Goal: Task Accomplishment & Management: Manage account settings

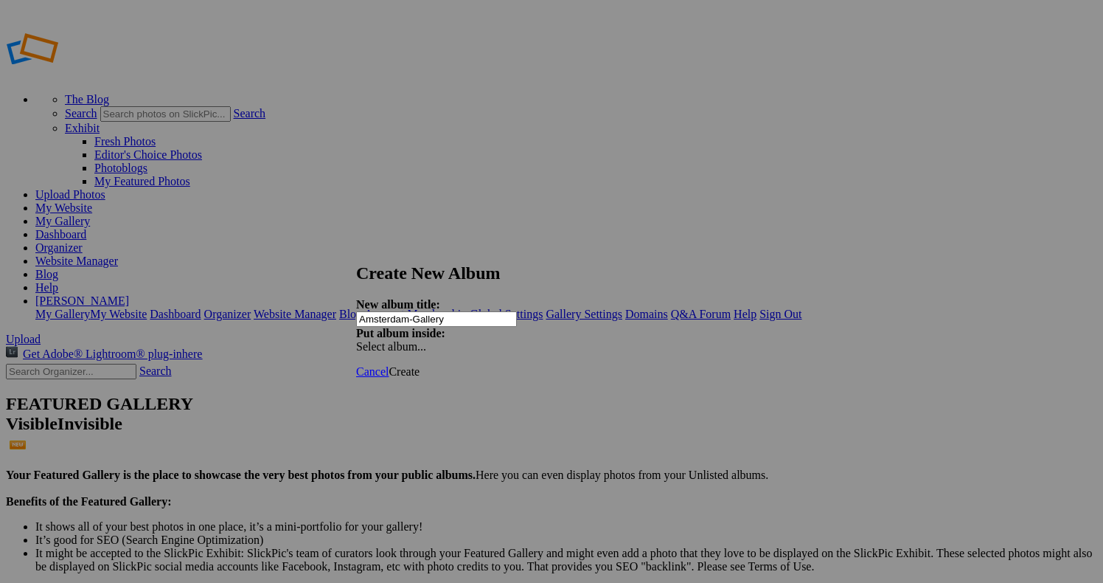
type input "Amsterdam-Gallery"
click at [420, 365] on span "Create" at bounding box center [404, 371] width 31 height 13
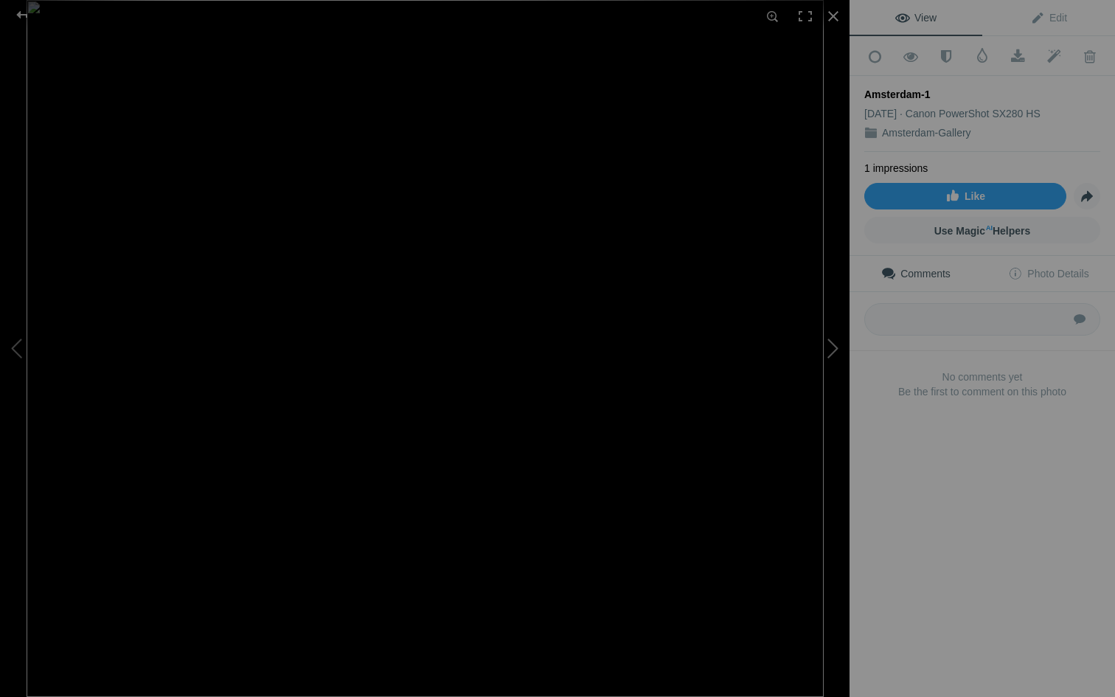
click at [548, 258] on button at bounding box center [794, 348] width 111 height 251
click at [21, 15] on div at bounding box center [22, 14] width 53 height 29
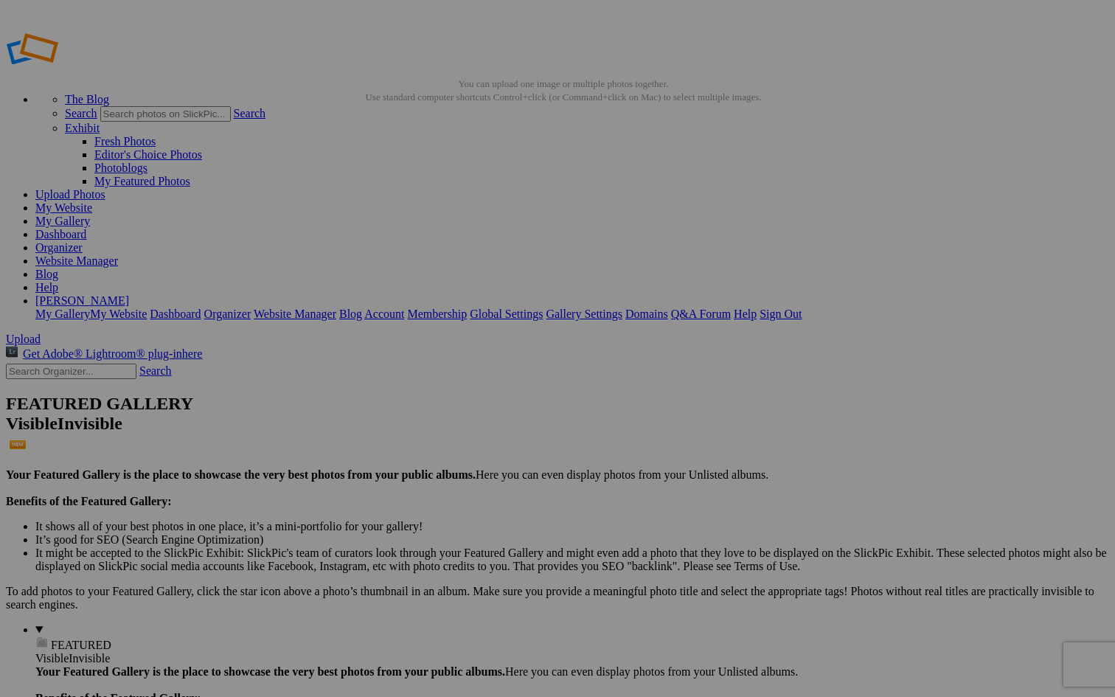
type input "[GEOGRAPHIC_DATA]"
click at [426, 258] on span "Create" at bounding box center [410, 429] width 31 height 13
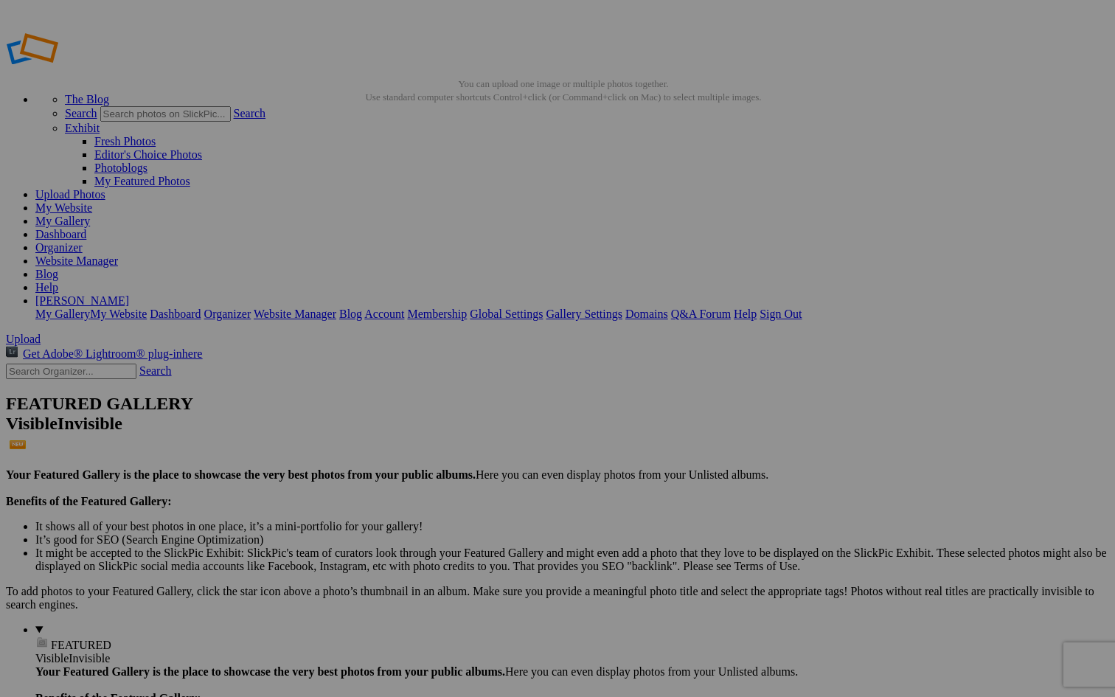
drag, startPoint x: 411, startPoint y: 56, endPoint x: 407, endPoint y: 49, distance: 7.6
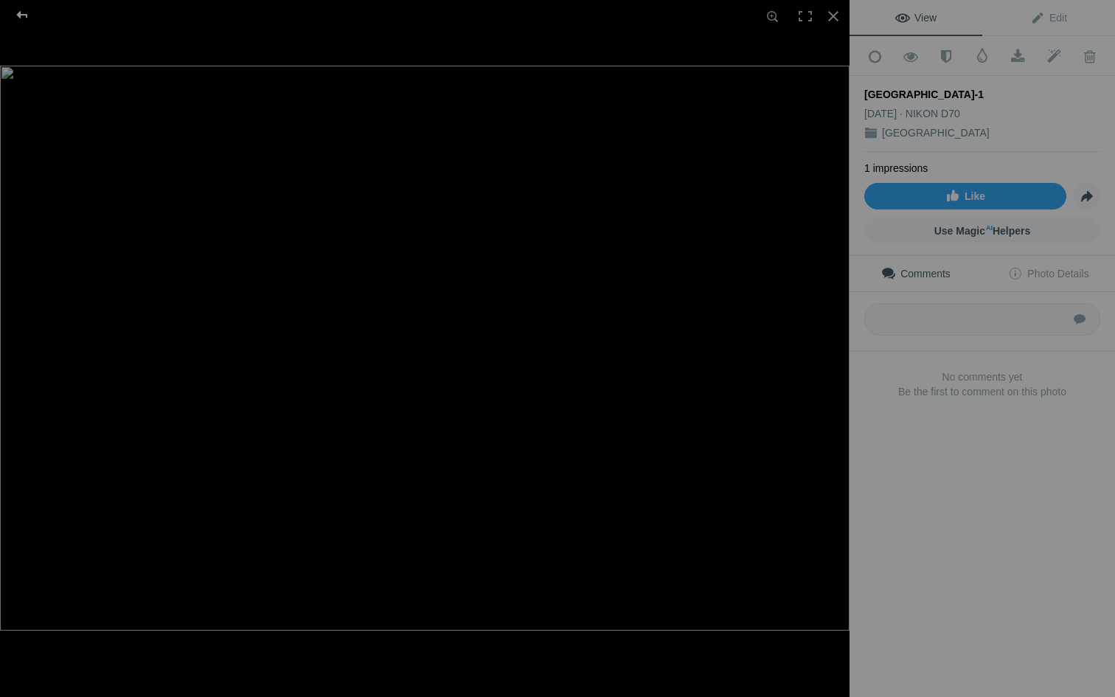
click at [18, 12] on div at bounding box center [22, 14] width 53 height 29
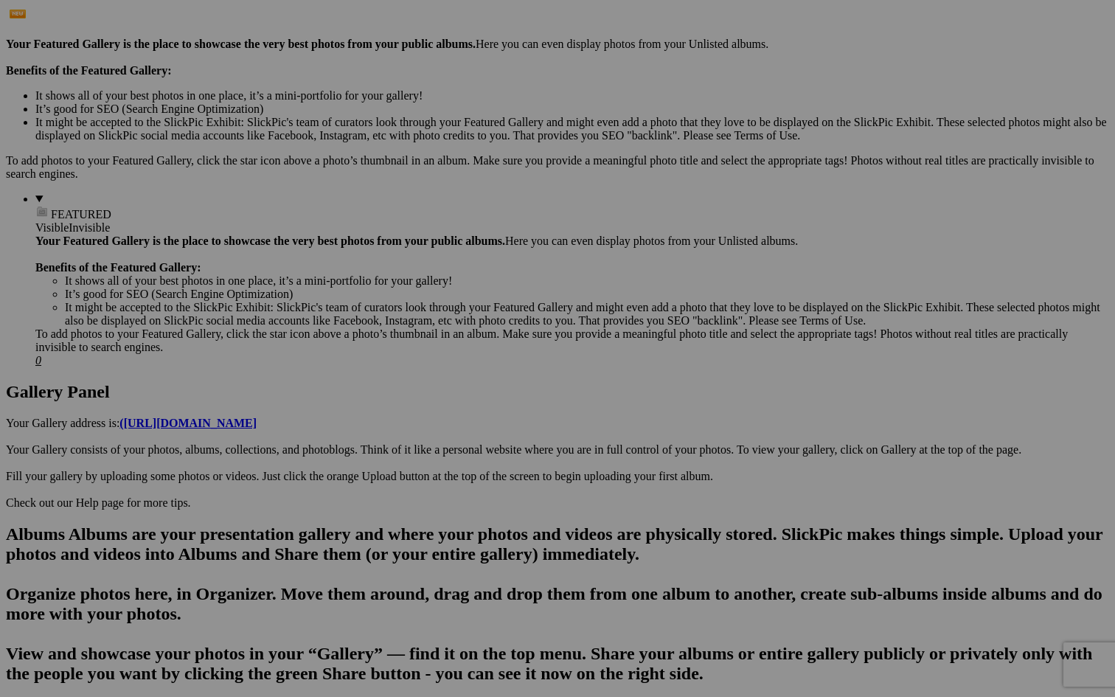
scroll to position [420, 0]
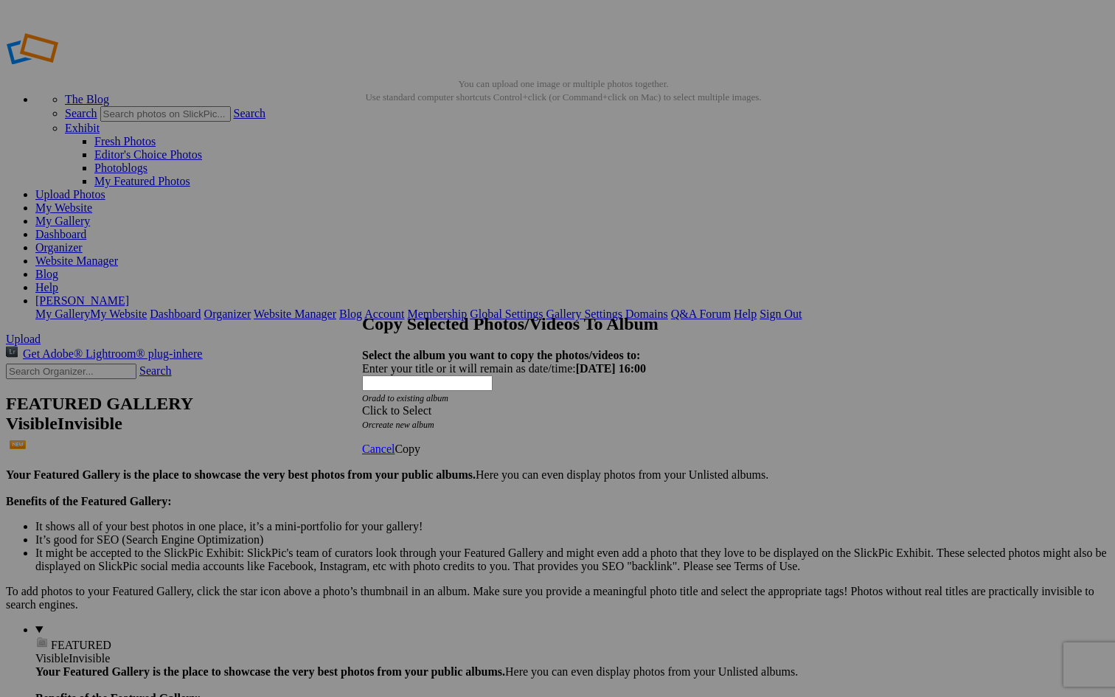
click at [515, 404] on div "Click to Select" at bounding box center [557, 410] width 391 height 13
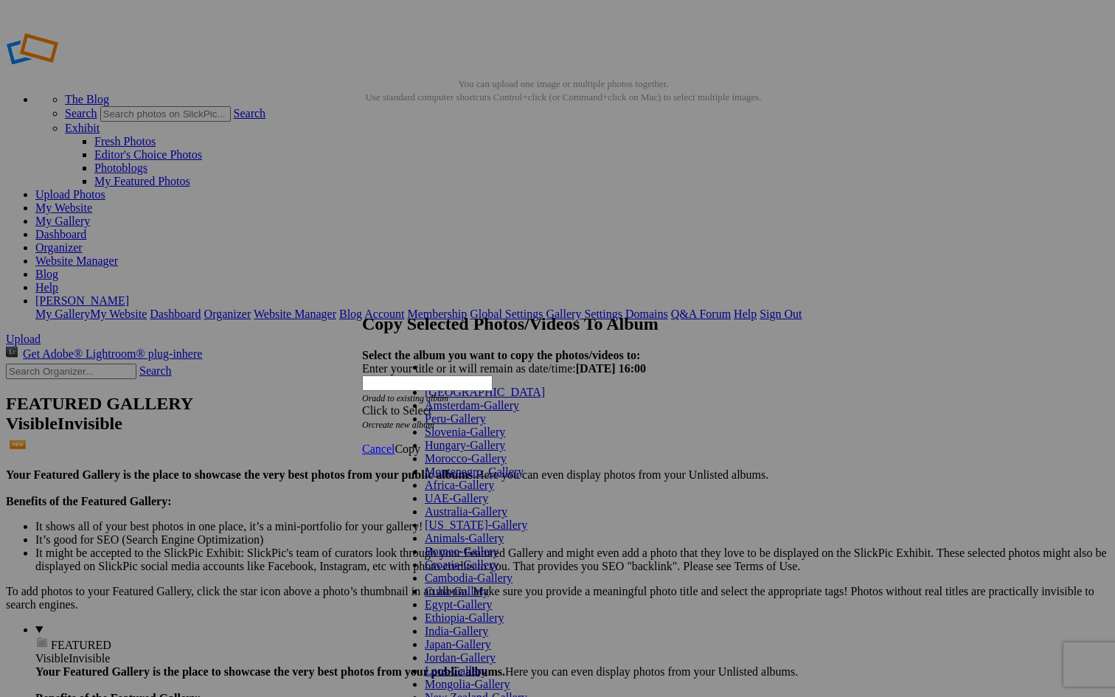
scroll to position [437, 0]
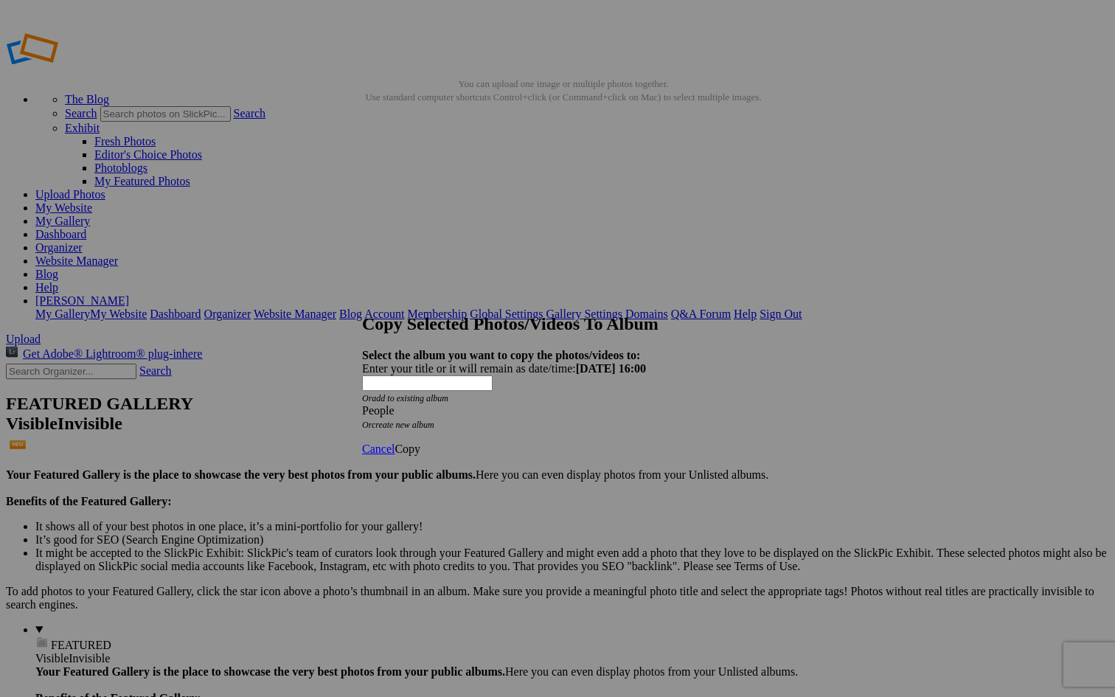
click at [420, 442] on span "Copy" at bounding box center [408, 448] width 26 height 13
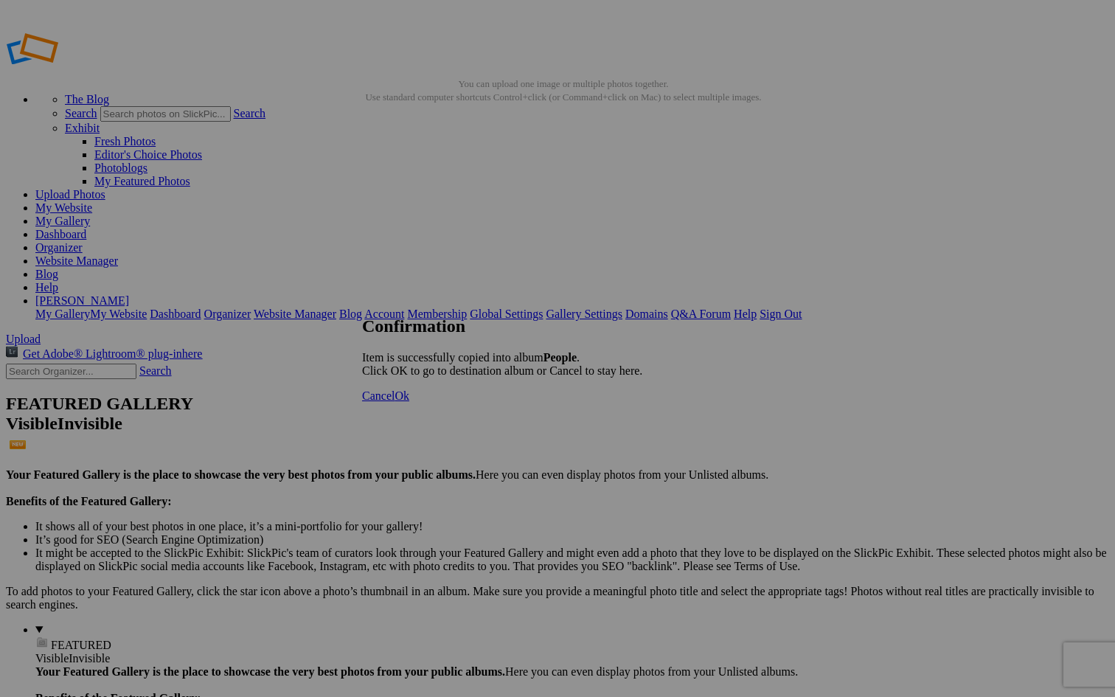
click at [395, 402] on span "Cancel" at bounding box center [378, 395] width 32 height 13
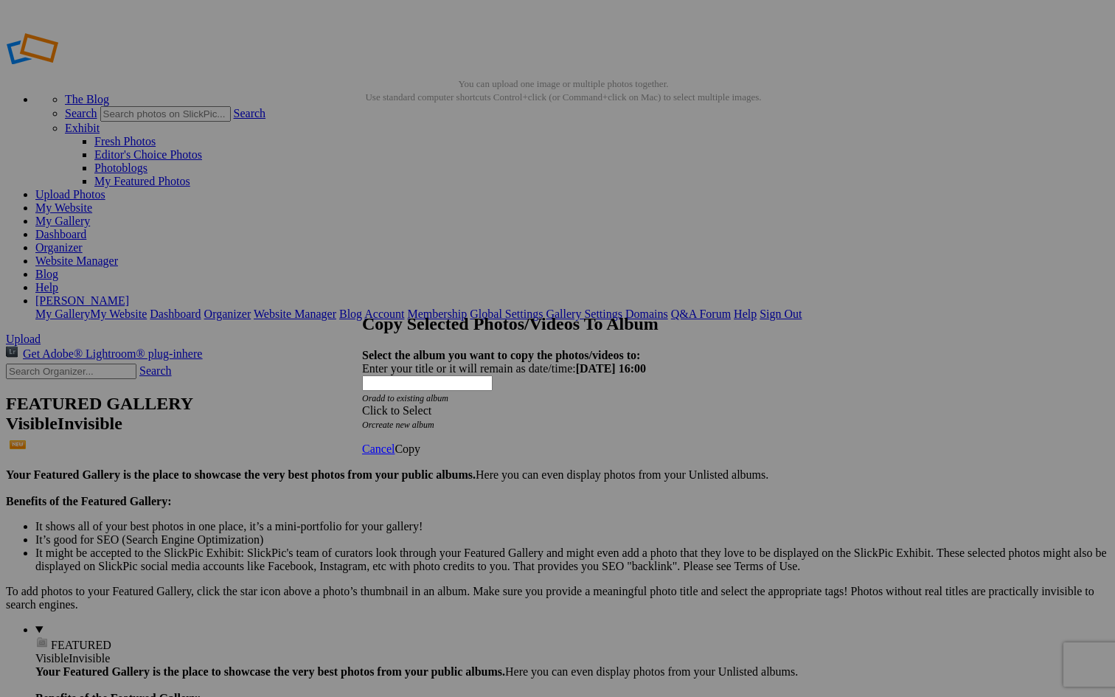
click at [594, 404] on div "Click to Select" at bounding box center [557, 410] width 391 height 13
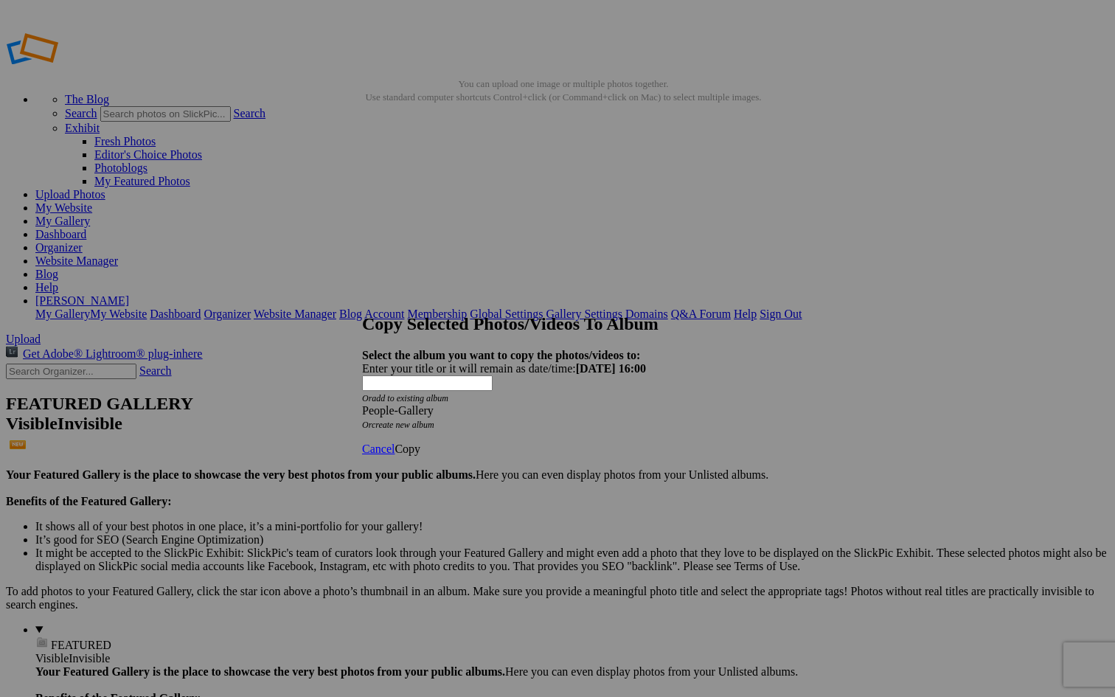
click at [420, 442] on span "Copy" at bounding box center [408, 448] width 26 height 13
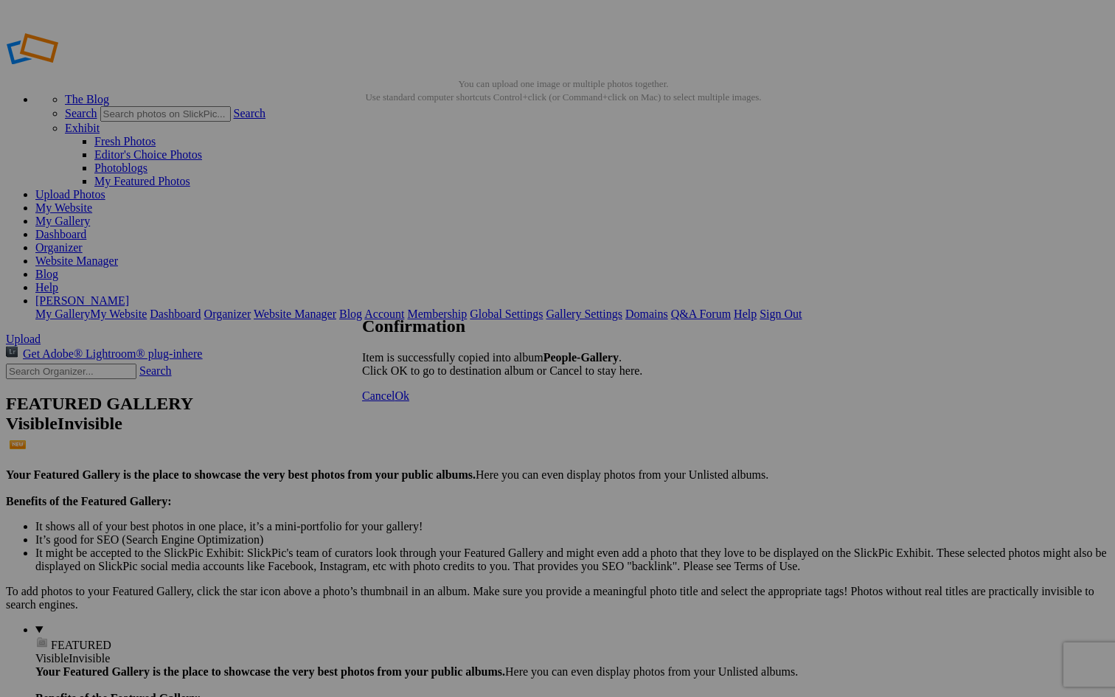
click at [395, 402] on span "Cancel" at bounding box center [378, 395] width 32 height 13
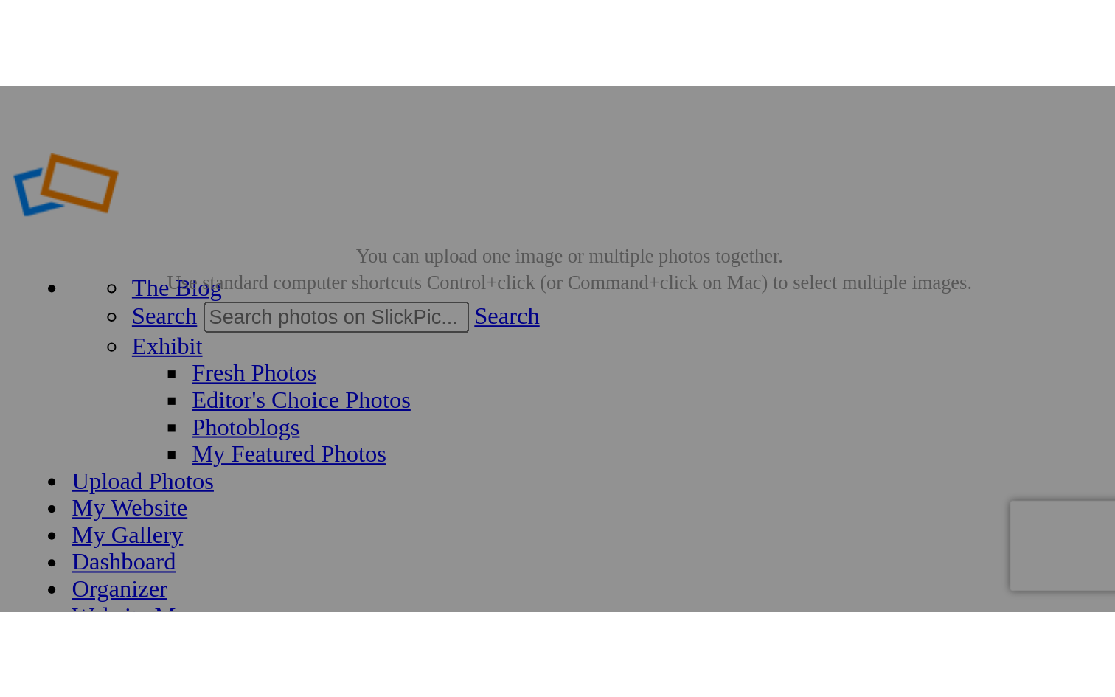
scroll to position [1, 0]
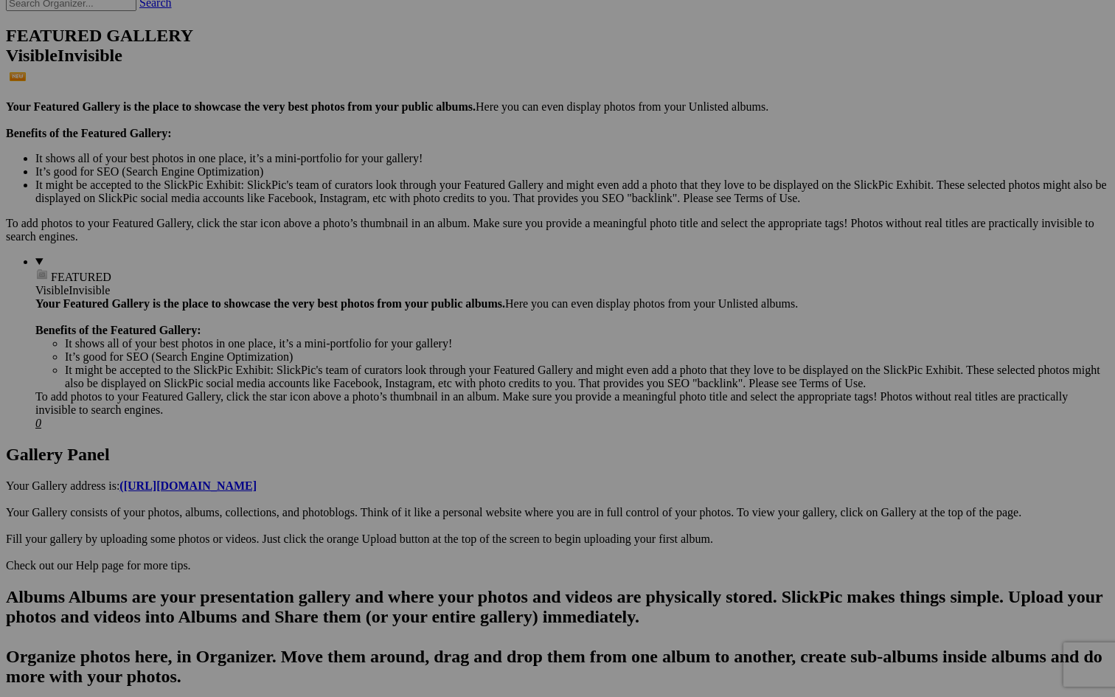
scroll to position [372, 0]
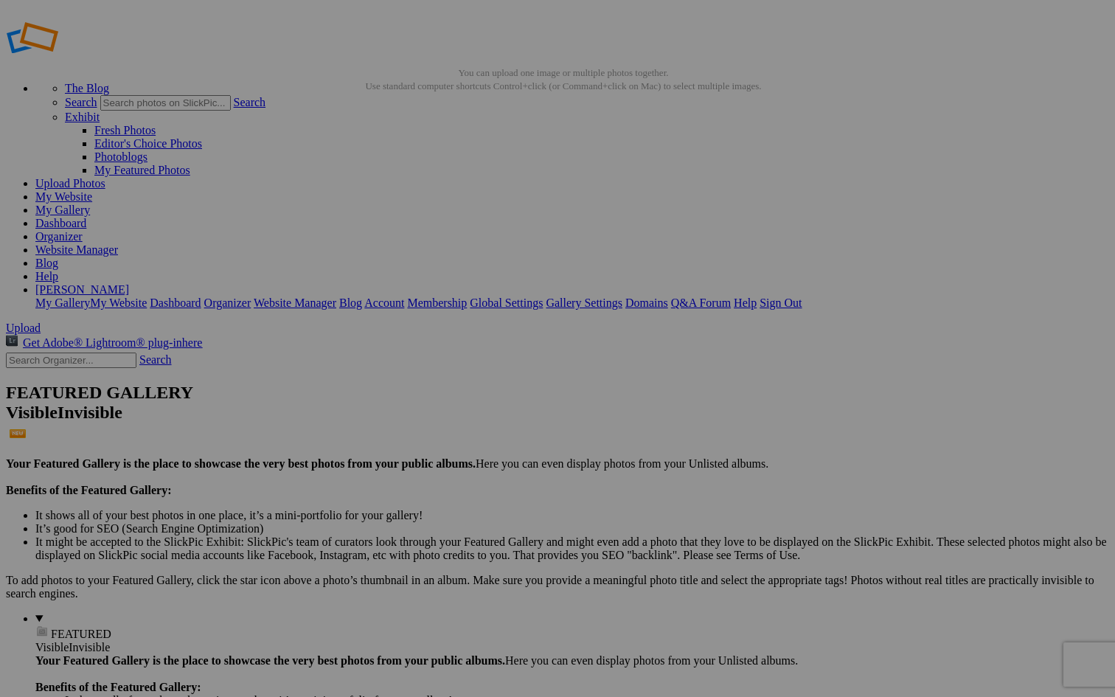
scroll to position [29, 0]
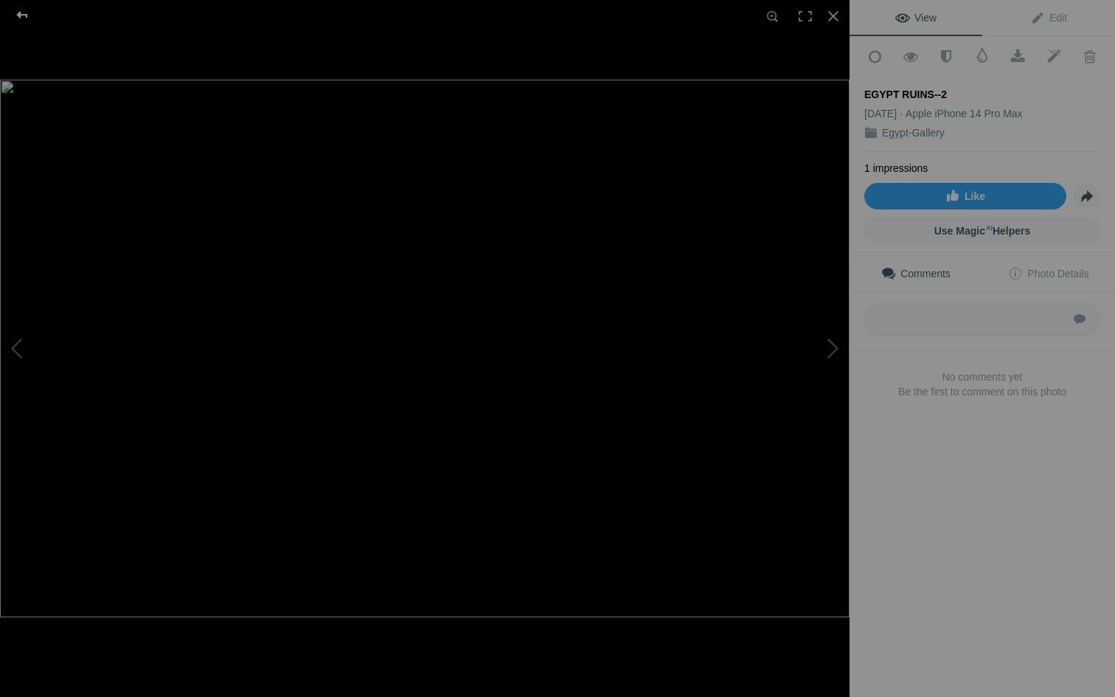
click at [22, 18] on div at bounding box center [22, 14] width 53 height 29
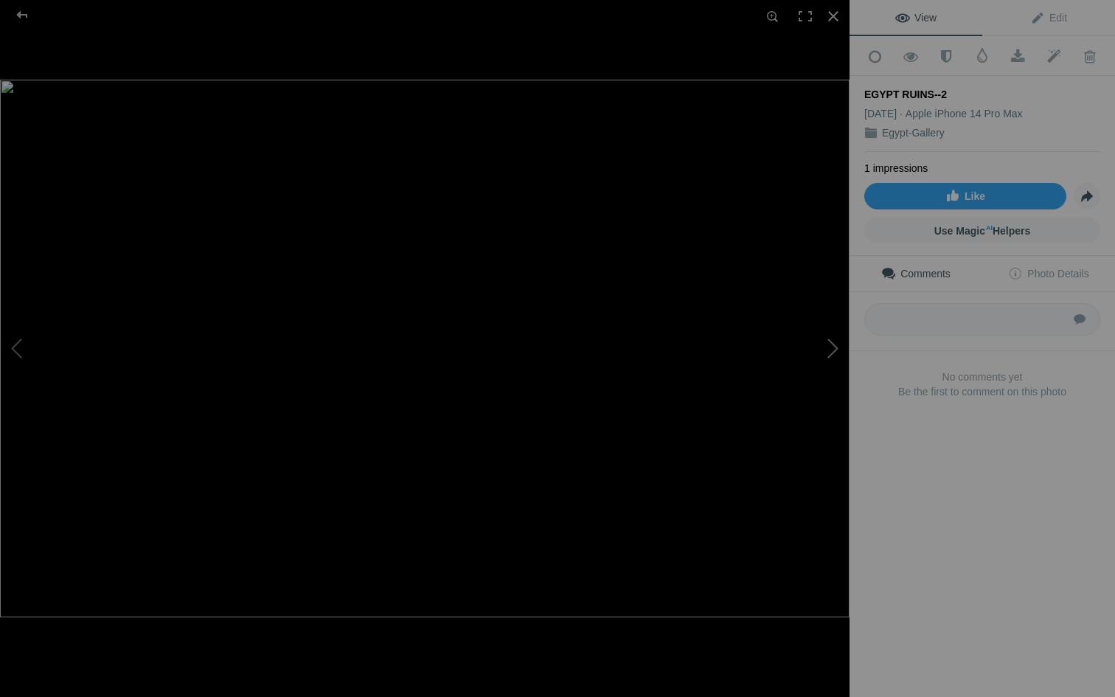
click at [833, 339] on button at bounding box center [794, 348] width 111 height 251
click at [830, 13] on div at bounding box center [833, 16] width 32 height 32
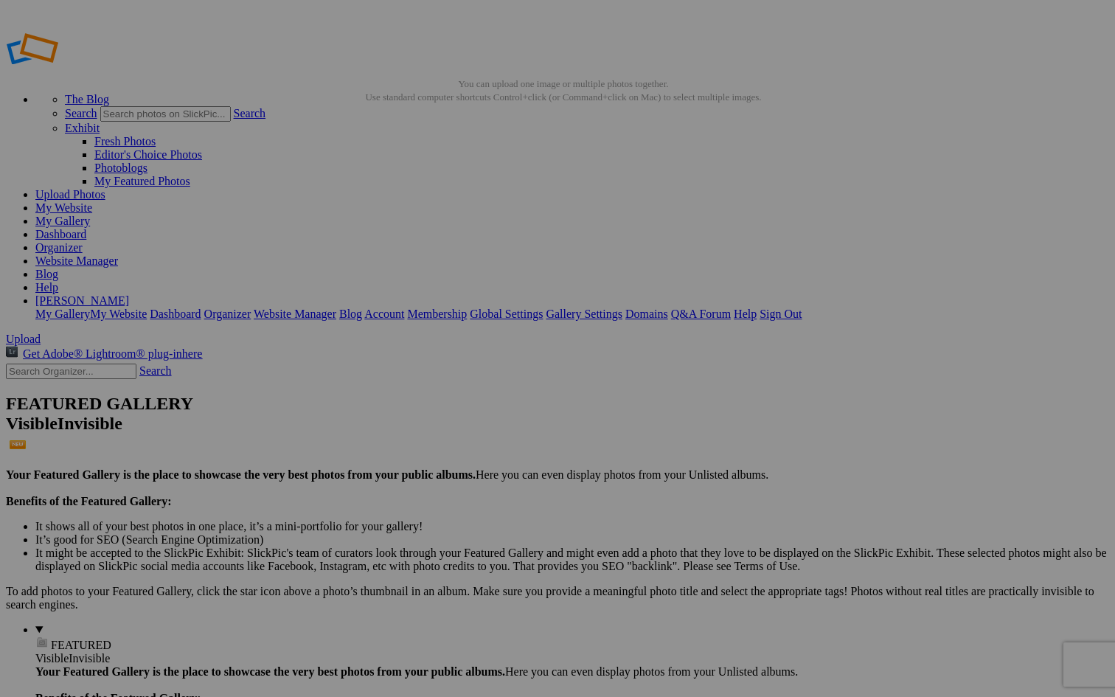
drag, startPoint x: 437, startPoint y: 215, endPoint x: 719, endPoint y: 202, distance: 282.0
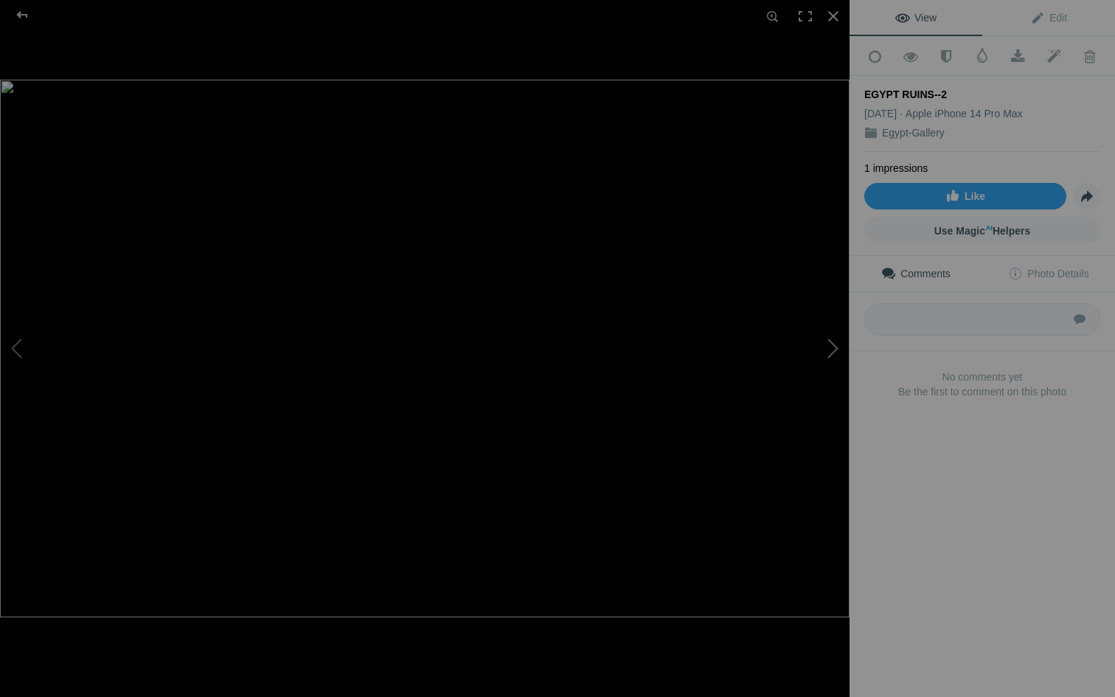
click at [838, 344] on button at bounding box center [794, 348] width 111 height 251
click at [831, 17] on div at bounding box center [833, 16] width 32 height 32
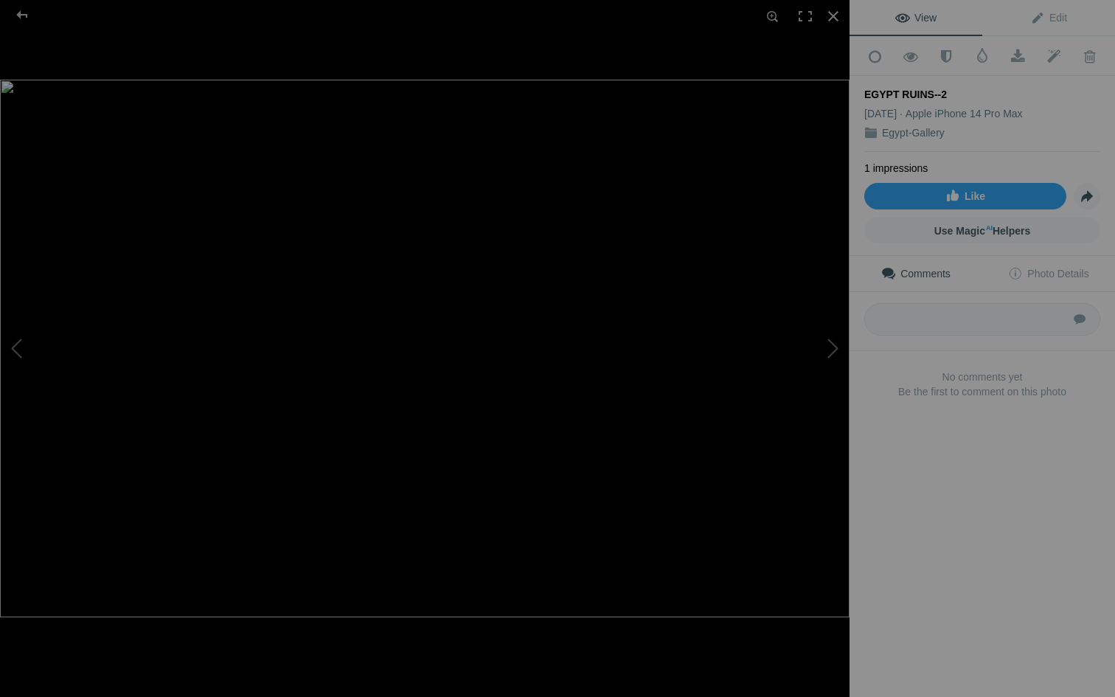
click at [780, 233] on button at bounding box center [794, 348] width 111 height 251
click at [828, 14] on div at bounding box center [833, 16] width 32 height 32
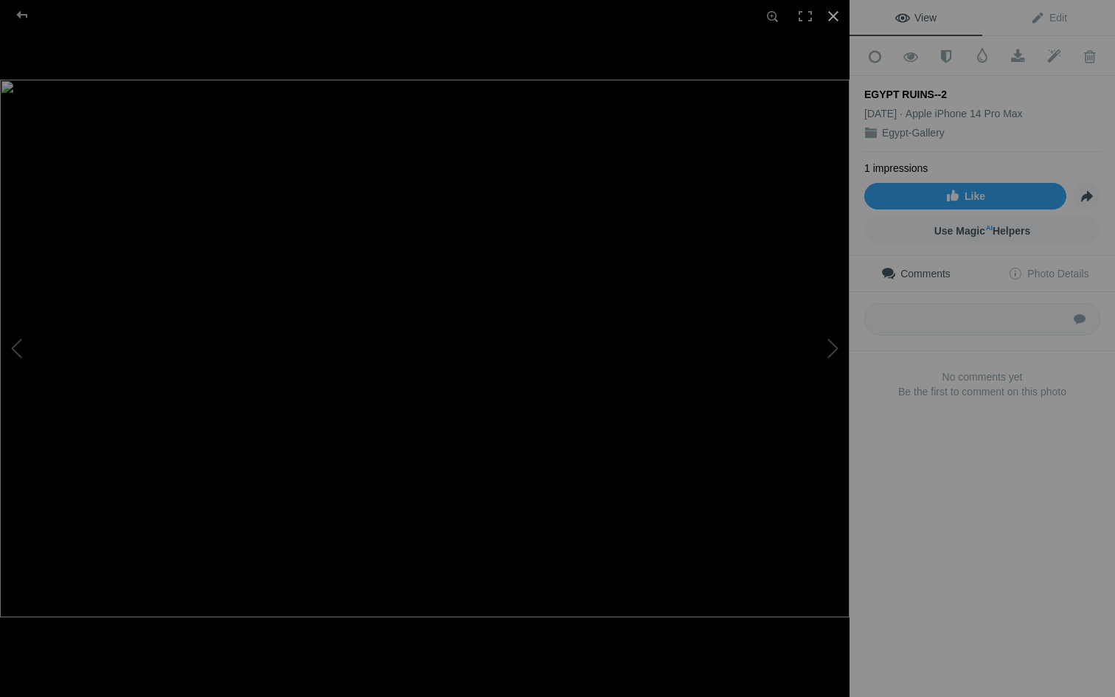
click at [831, 18] on div at bounding box center [833, 16] width 32 height 32
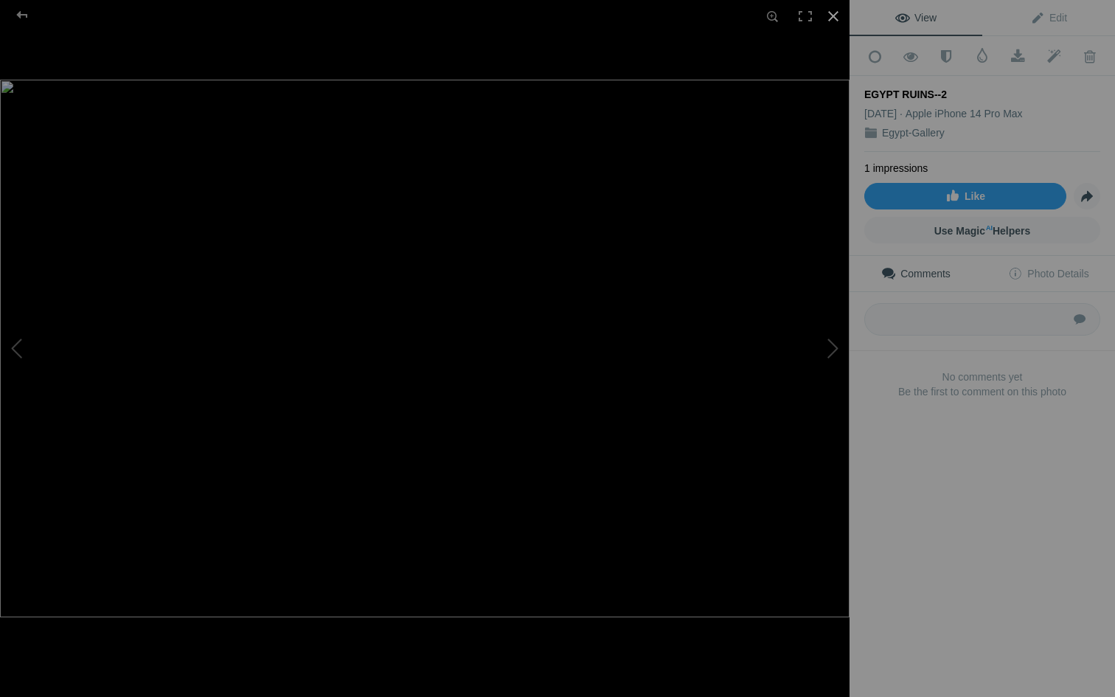
click at [832, 16] on div at bounding box center [833, 16] width 32 height 32
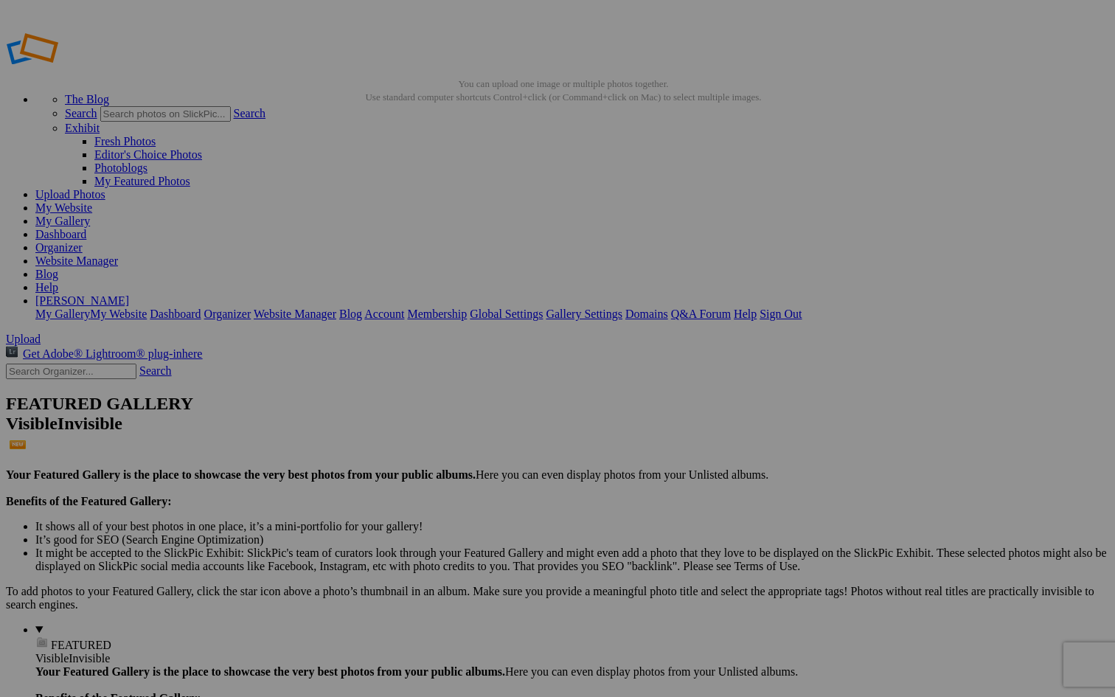
click at [459, 445] on span "Yes" at bounding box center [450, 445] width 17 height 13
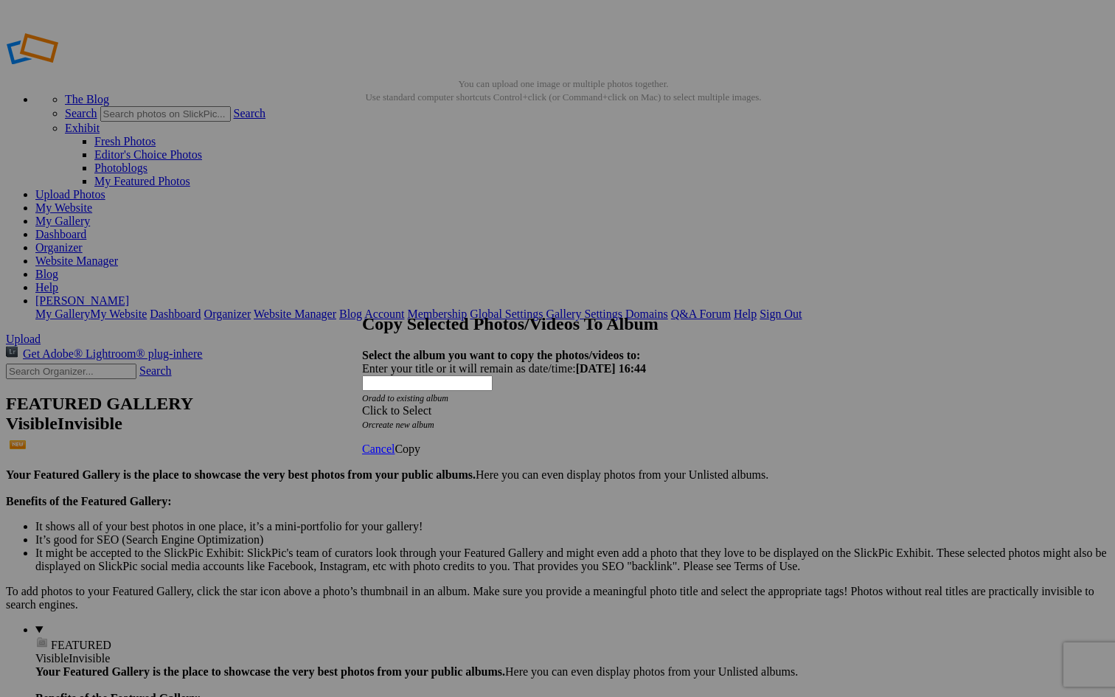
click at [362, 404] on span at bounding box center [362, 410] width 0 height 13
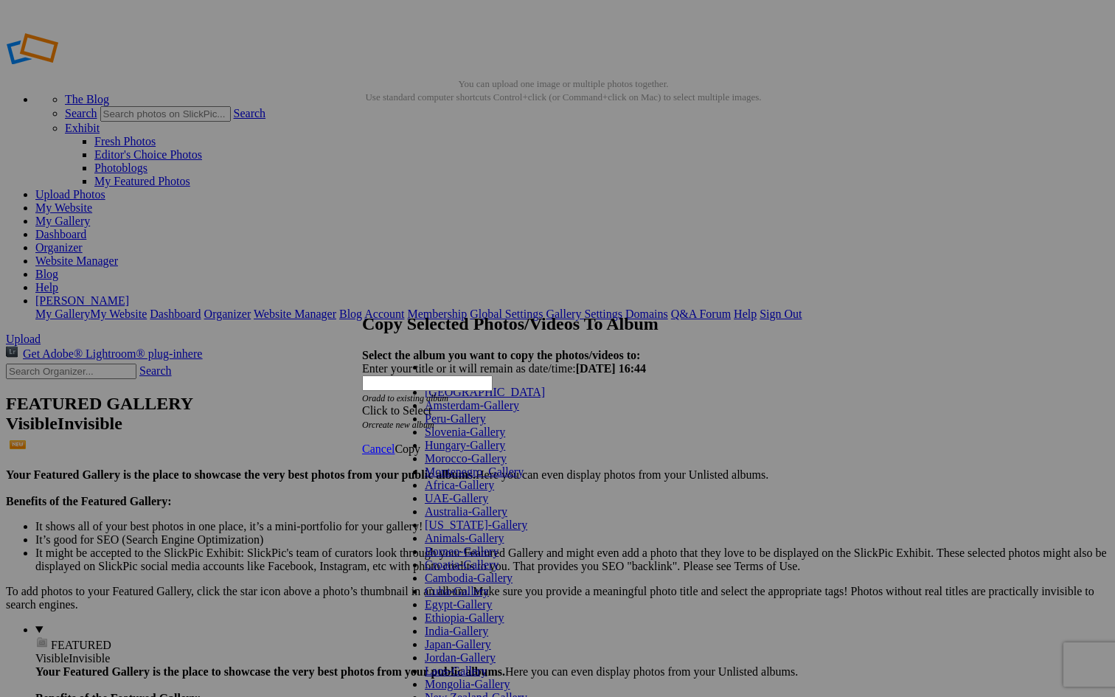
scroll to position [437, 0]
click at [395, 442] on span "Cancel" at bounding box center [378, 448] width 32 height 13
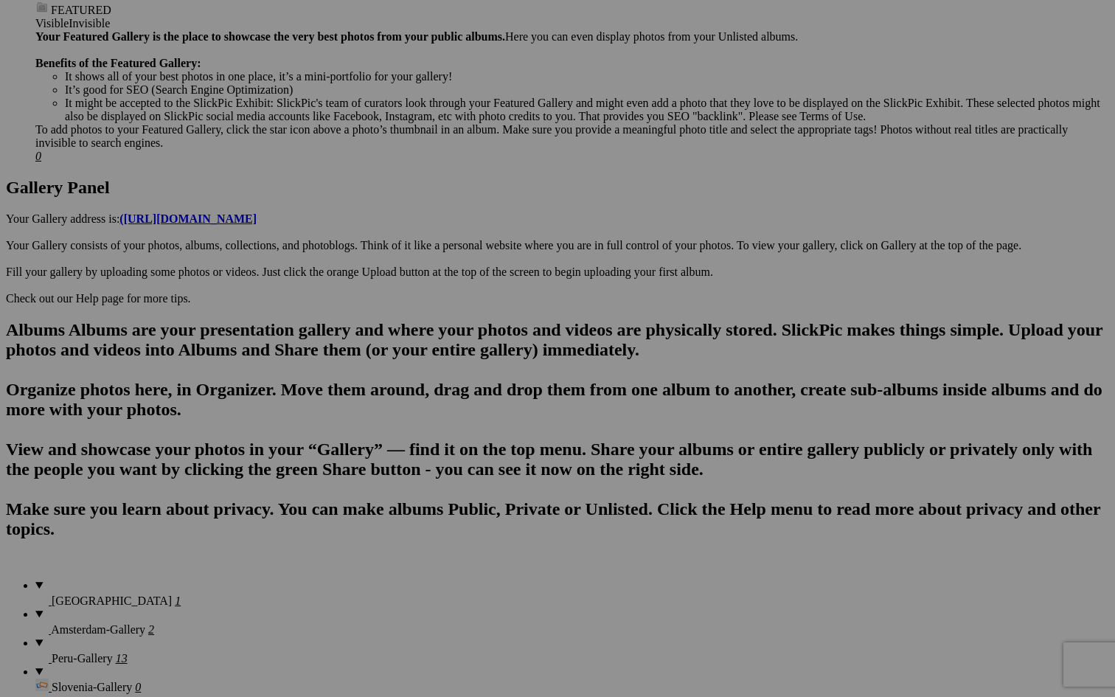
scroll to position [626, 0]
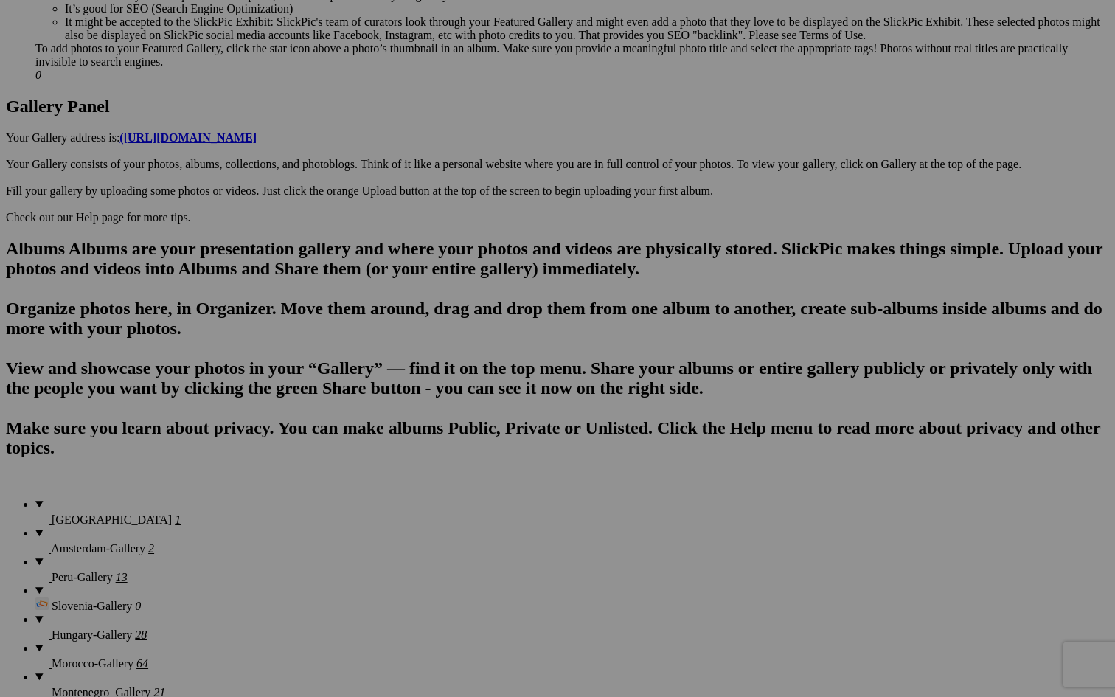
scroll to position [713, 0]
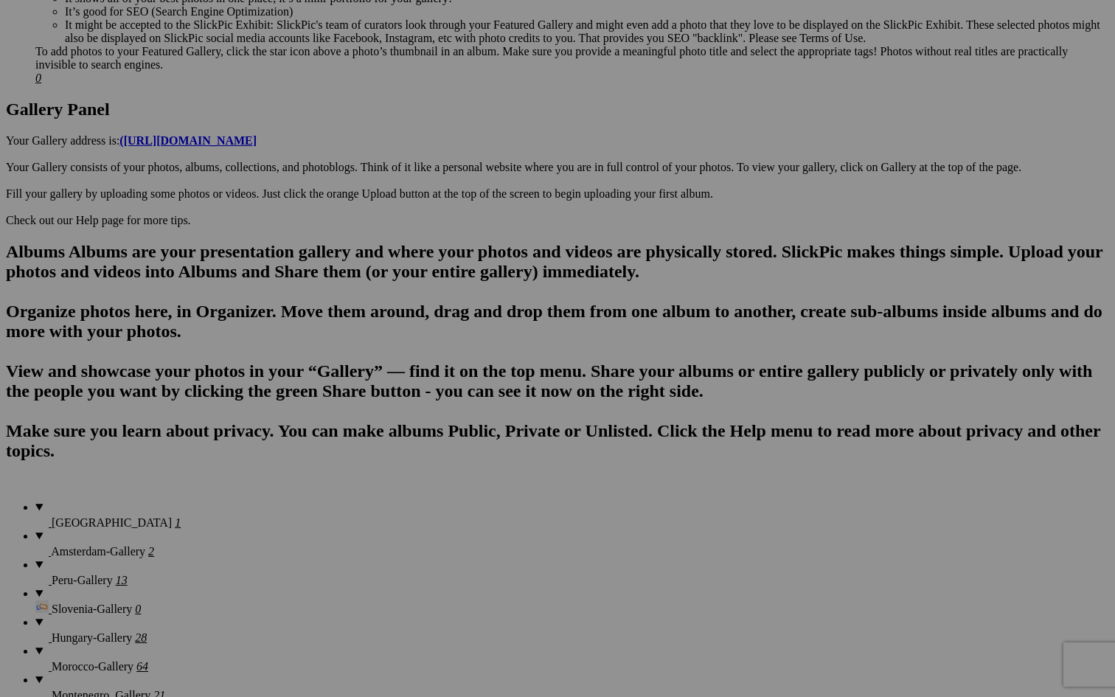
type input "[GEOGRAPHIC_DATA]"
click at [426, 423] on span "Create" at bounding box center [410, 429] width 31 height 13
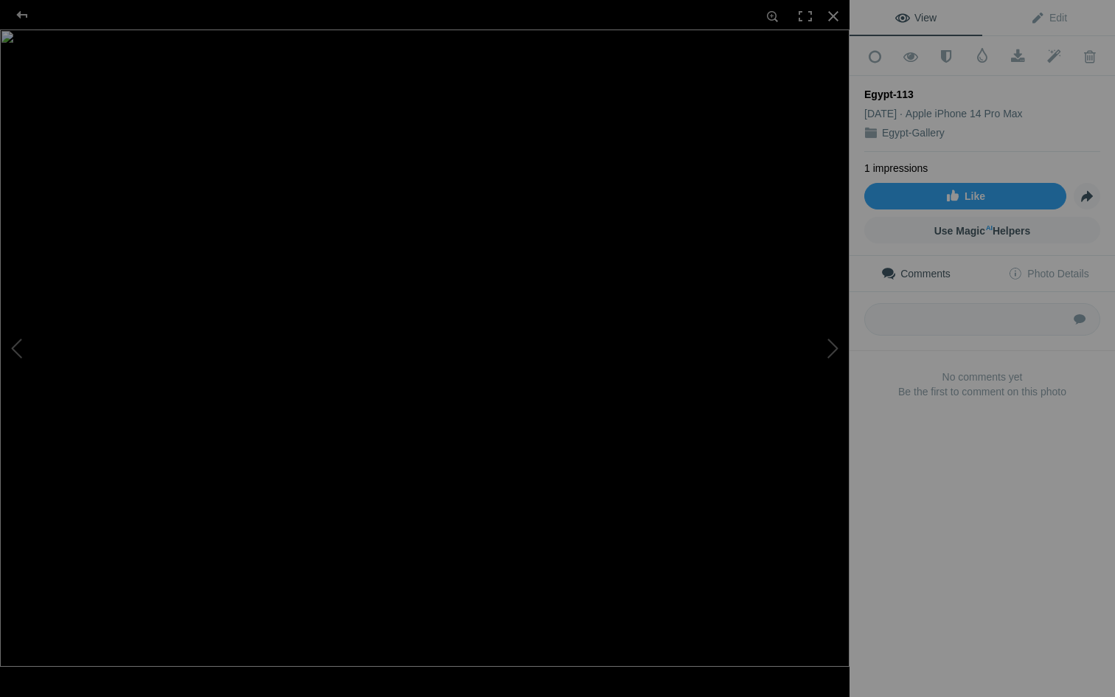
click at [857, 335] on div "Submit" at bounding box center [982, 321] width 265 height 59
click at [851, 377] on div "No comments yet Be the first to comment on this photo" at bounding box center [982, 391] width 265 height 59
click at [834, 12] on div at bounding box center [833, 16] width 32 height 32
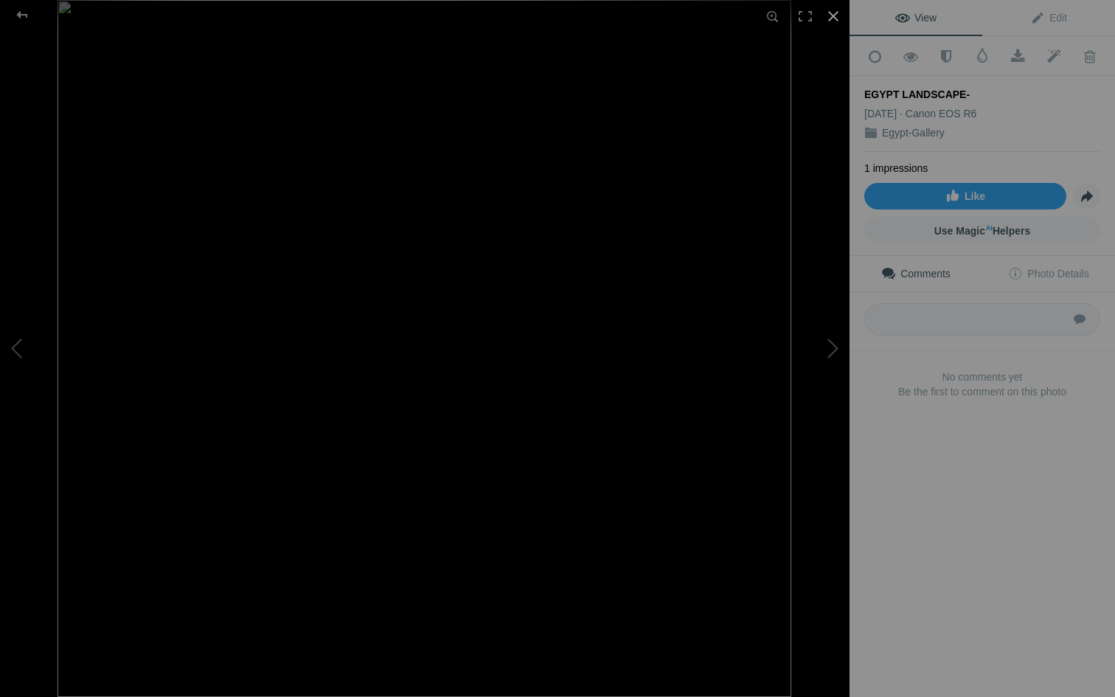
click at [831, 15] on div at bounding box center [833, 16] width 32 height 32
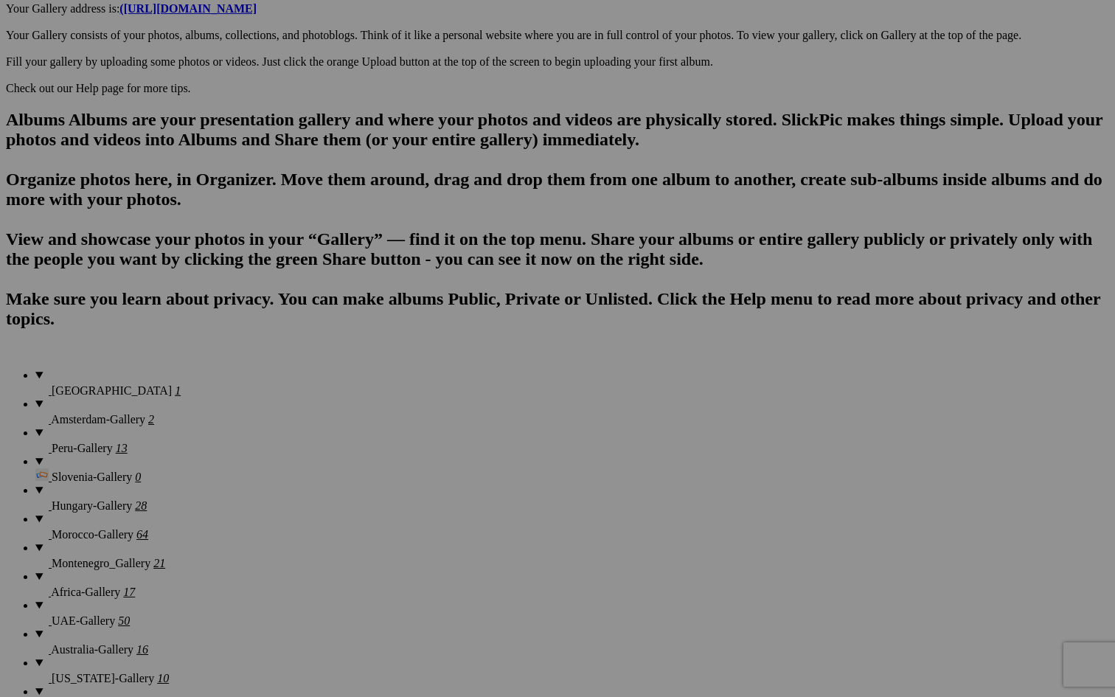
scroll to position [847, 0]
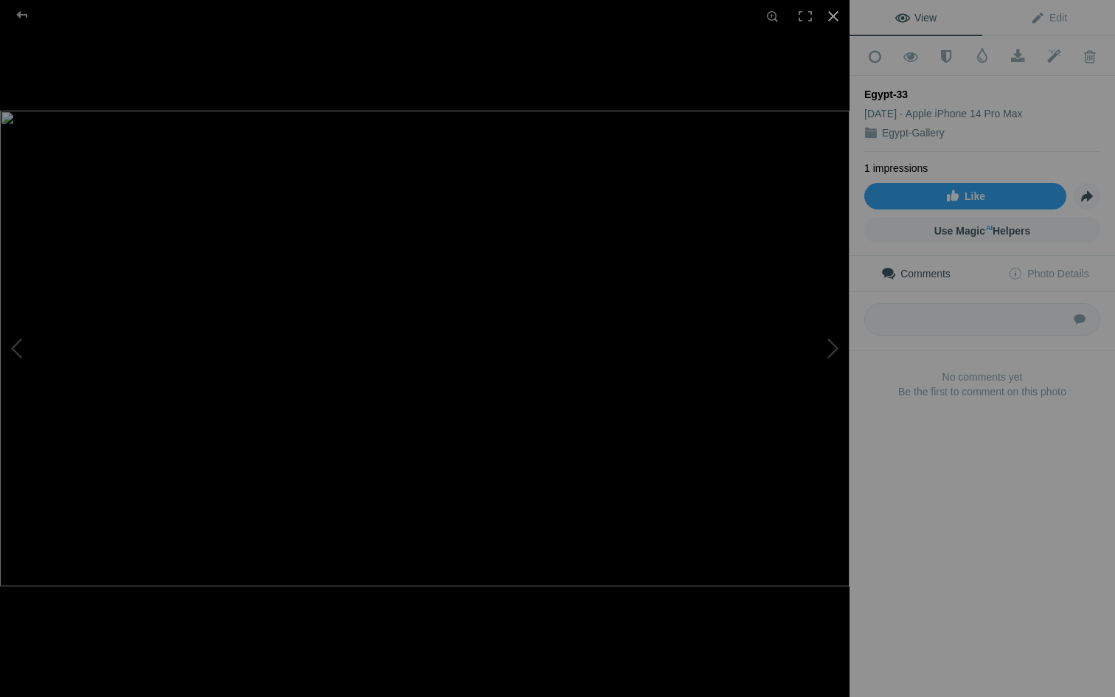
click at [834, 17] on div at bounding box center [833, 16] width 32 height 32
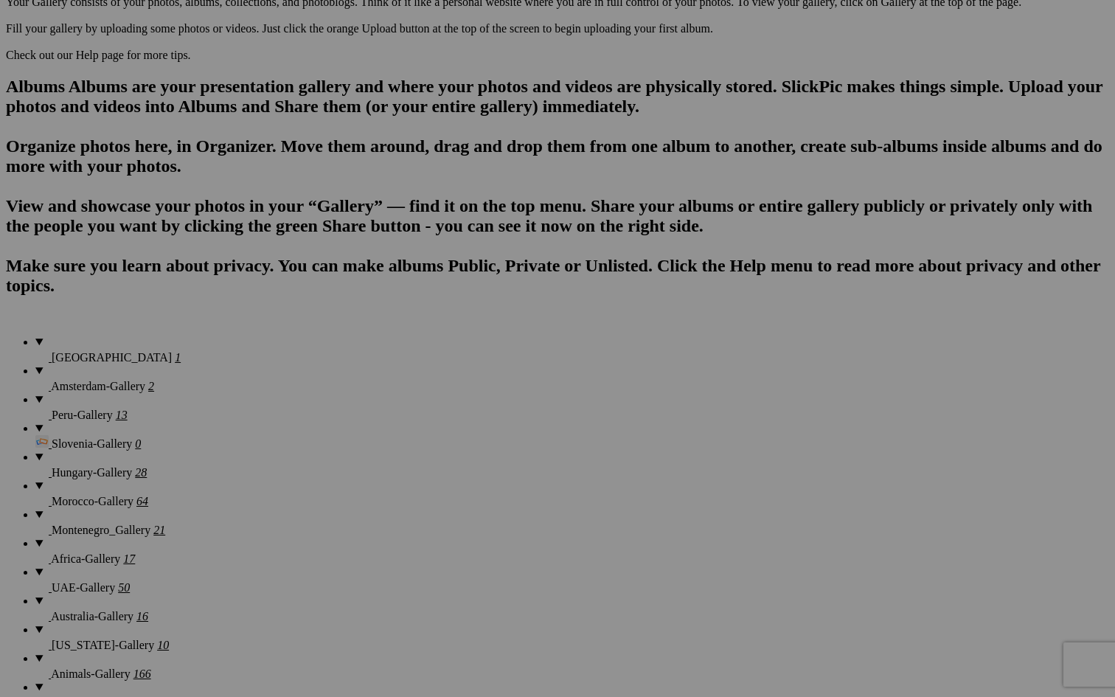
scroll to position [892, 0]
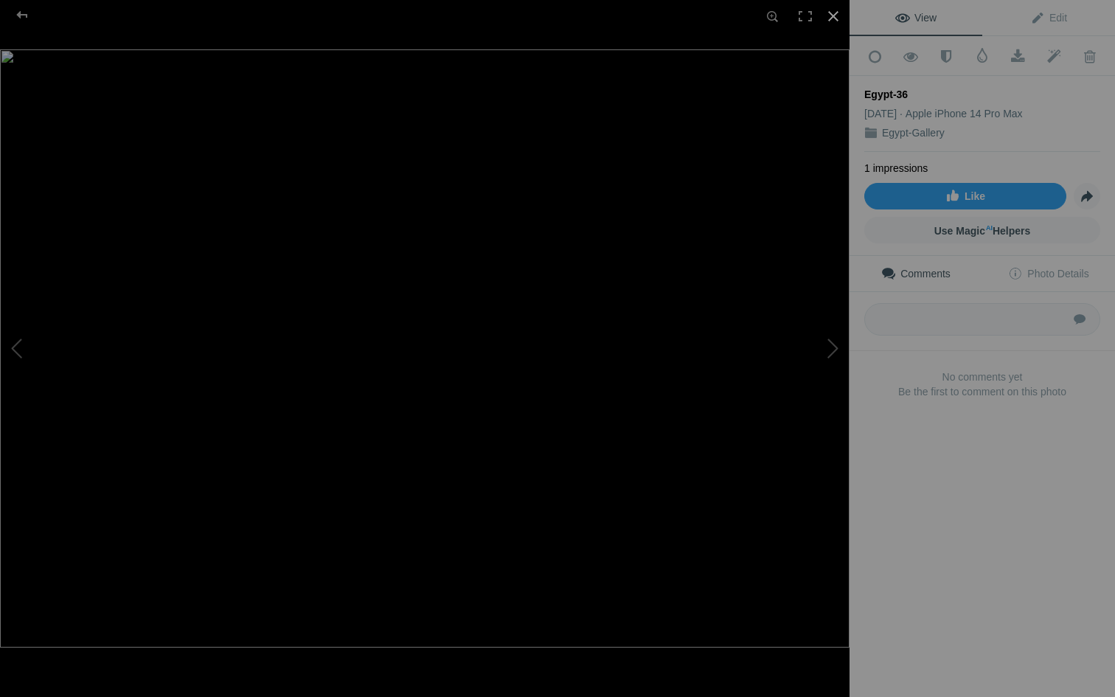
click at [835, 18] on div at bounding box center [833, 16] width 32 height 32
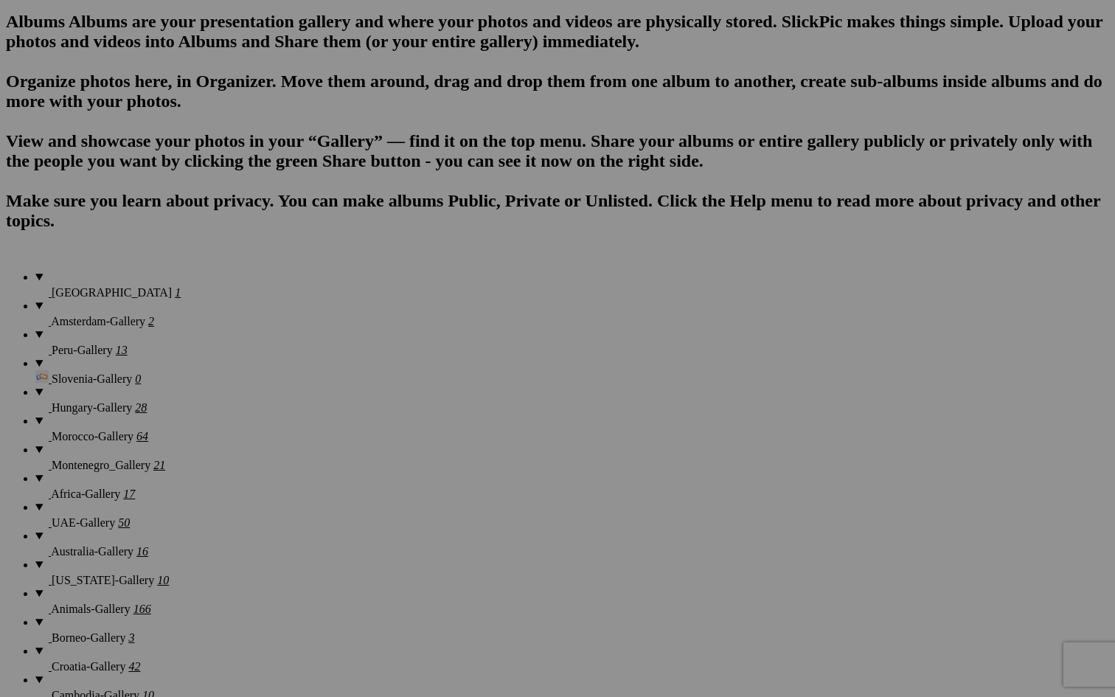
scroll to position [947, 0]
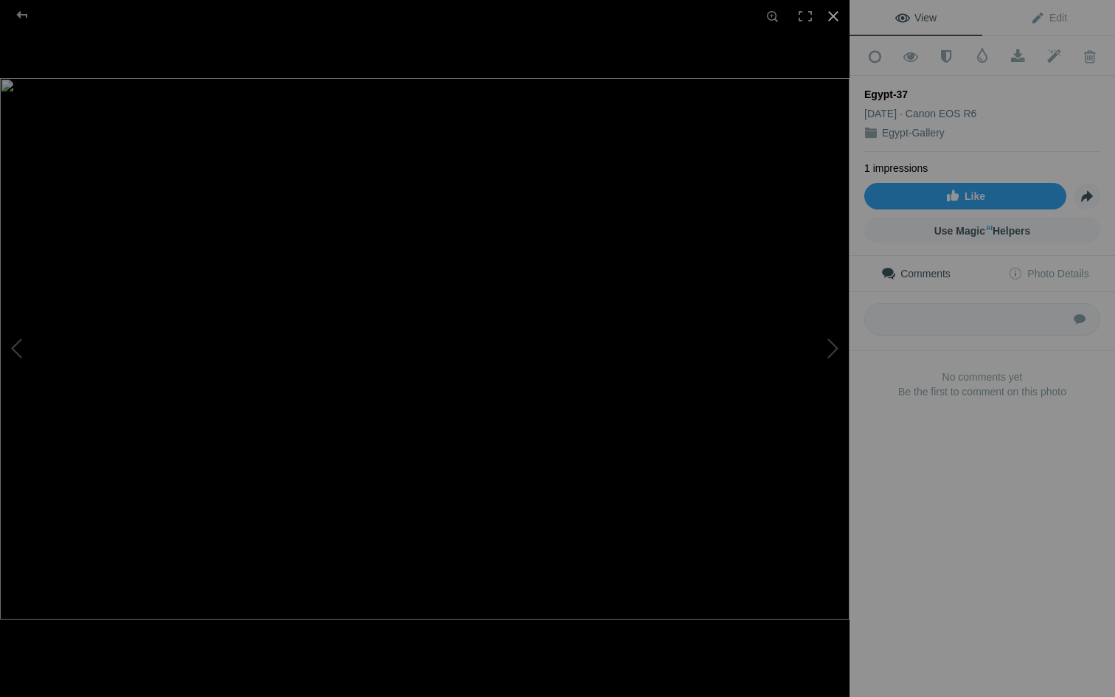
click at [833, 17] on div at bounding box center [833, 16] width 32 height 32
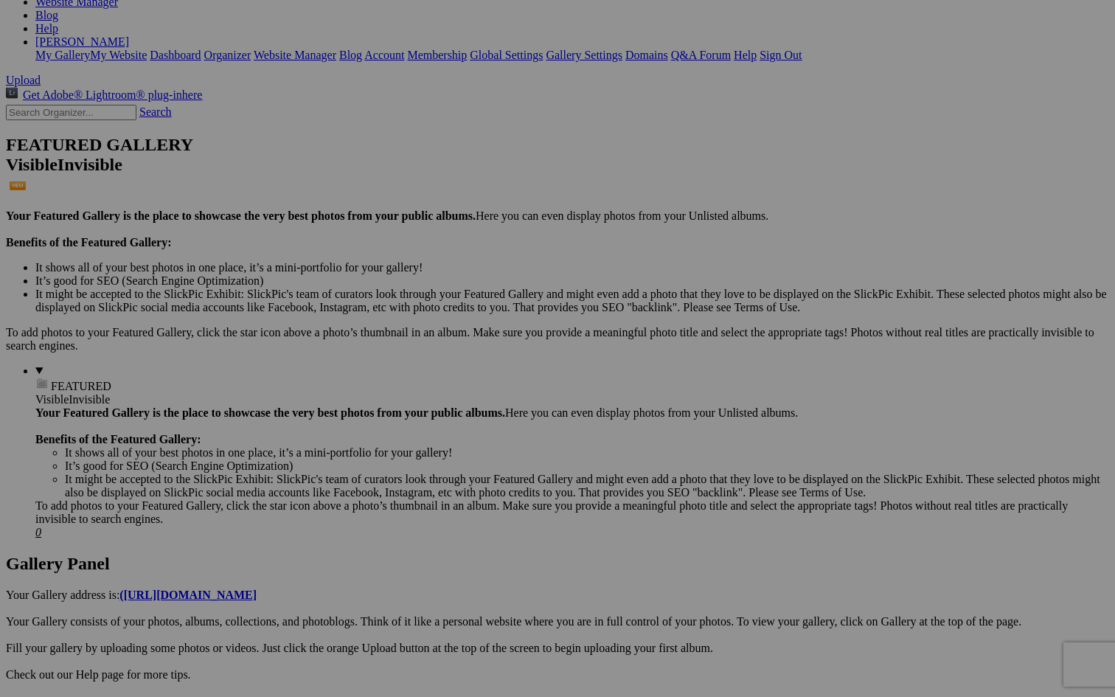
scroll to position [260, 0]
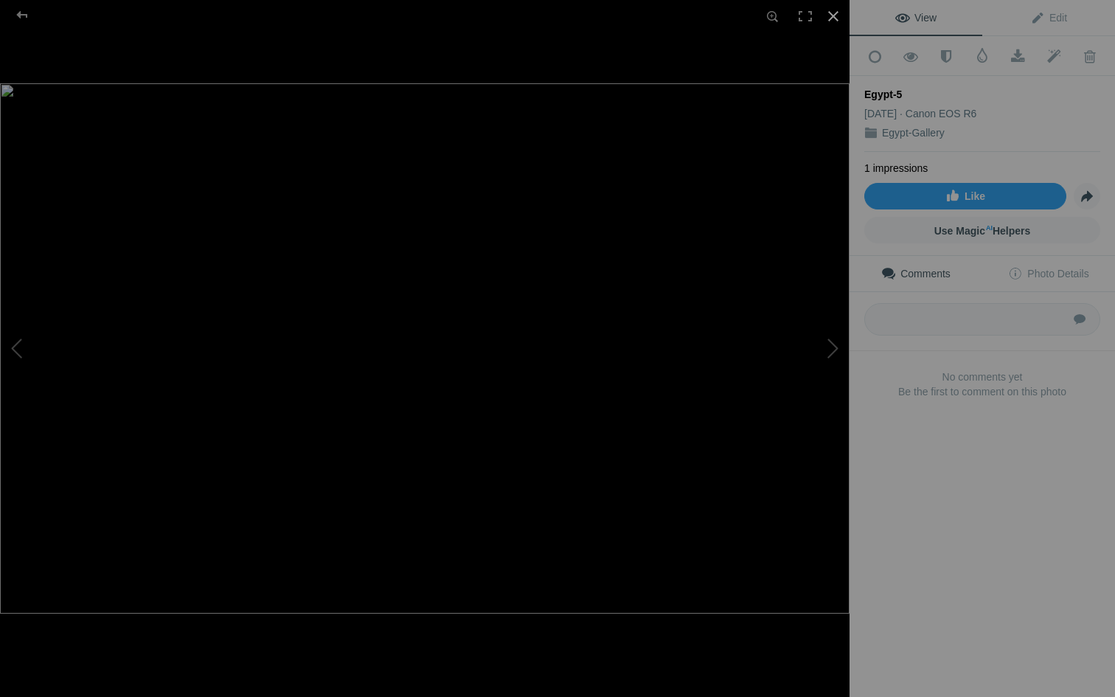
click at [835, 15] on div at bounding box center [833, 16] width 32 height 32
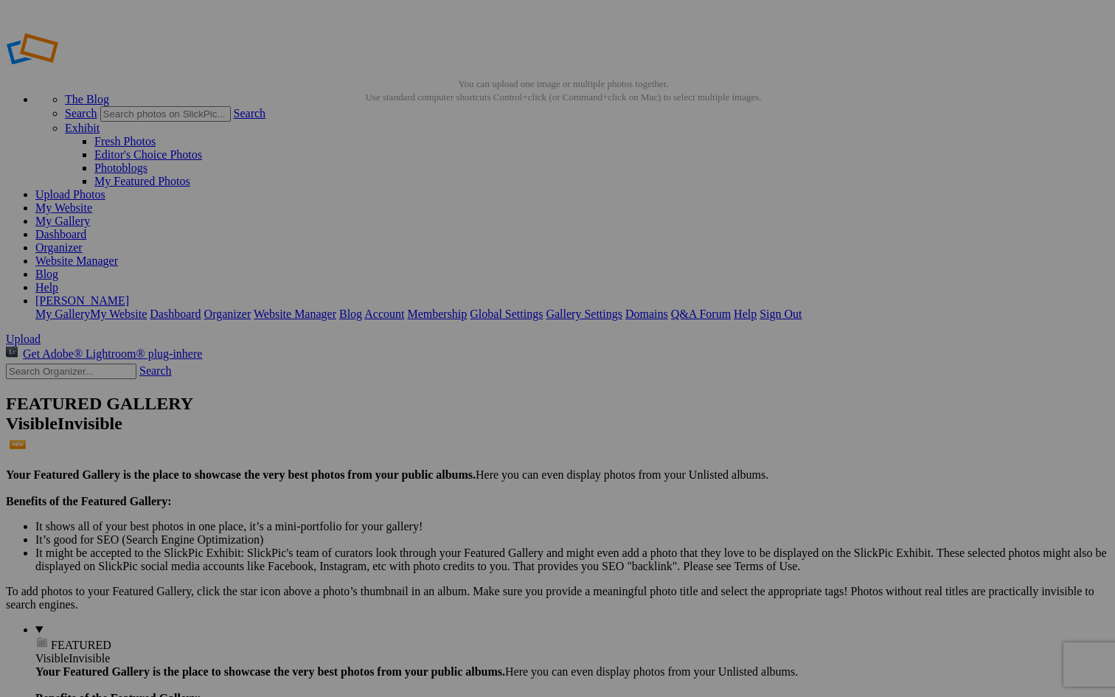
scroll to position [0, 0]
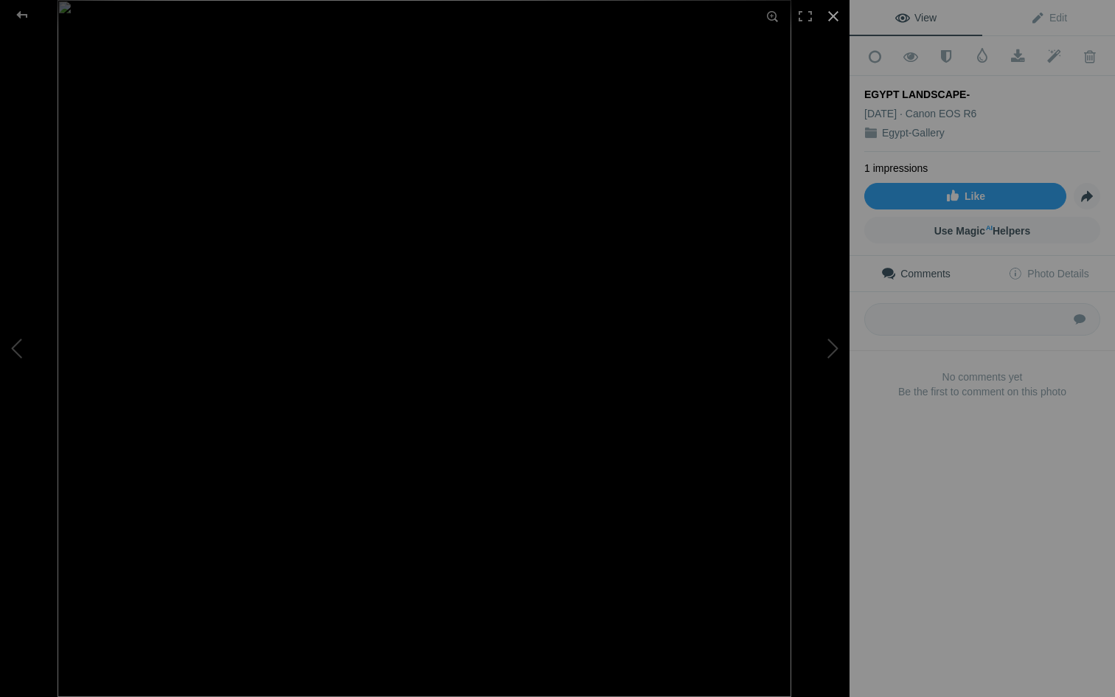
click at [833, 12] on div at bounding box center [833, 16] width 32 height 32
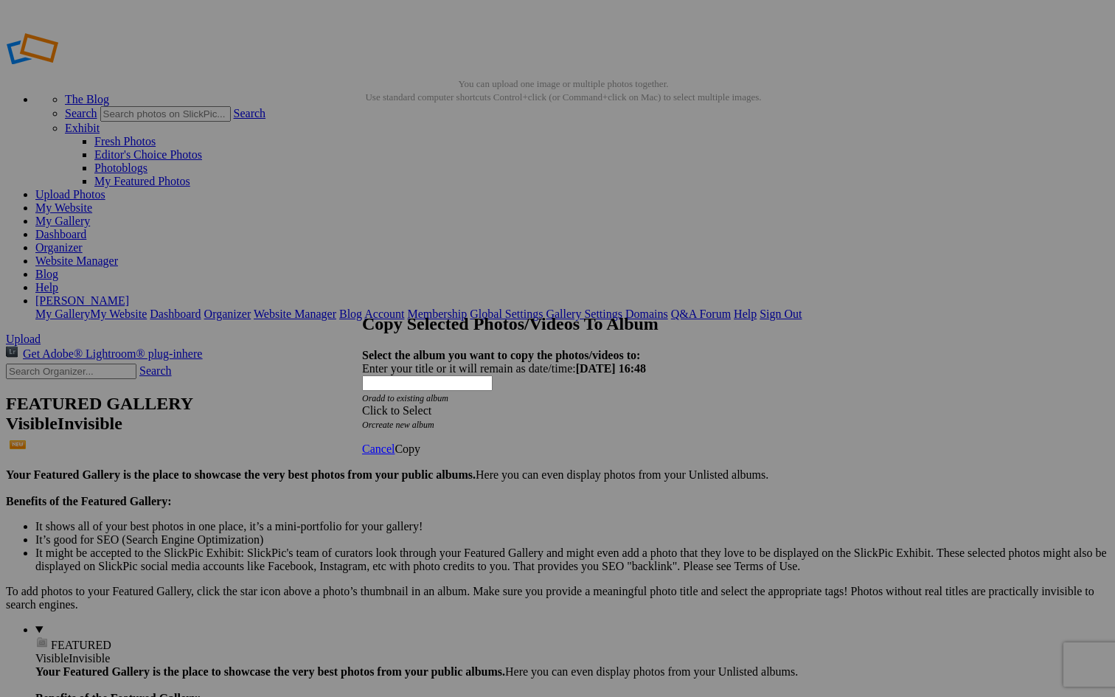
click at [362, 404] on span at bounding box center [362, 410] width 0 height 13
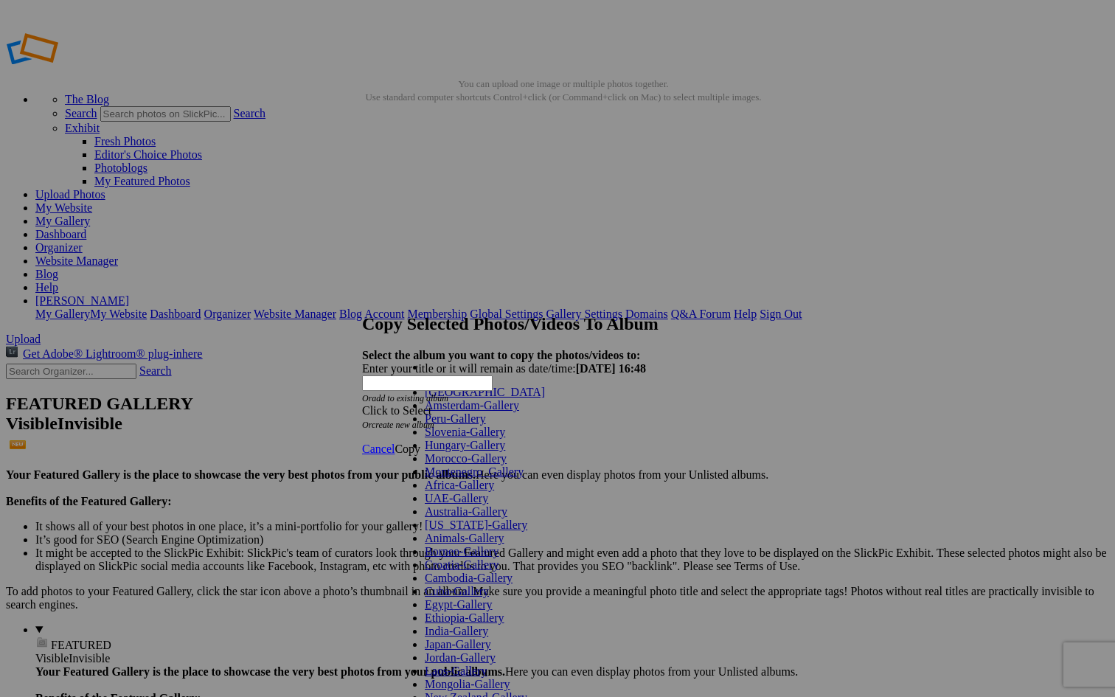
scroll to position [437, 0]
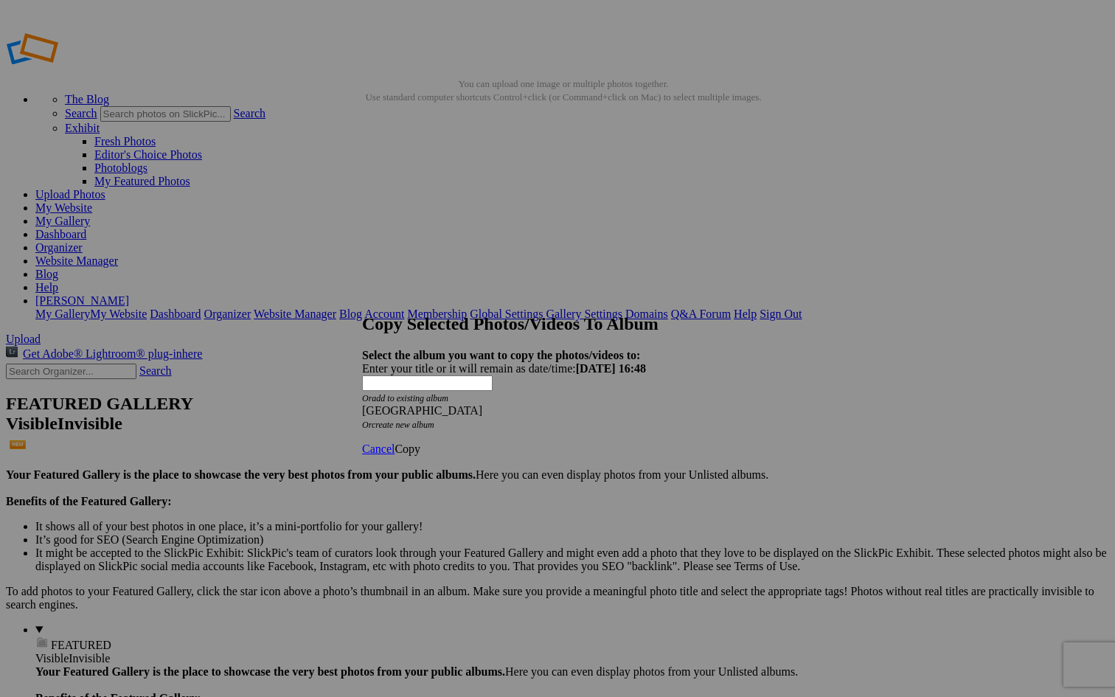
click at [420, 442] on span "Copy" at bounding box center [408, 448] width 26 height 13
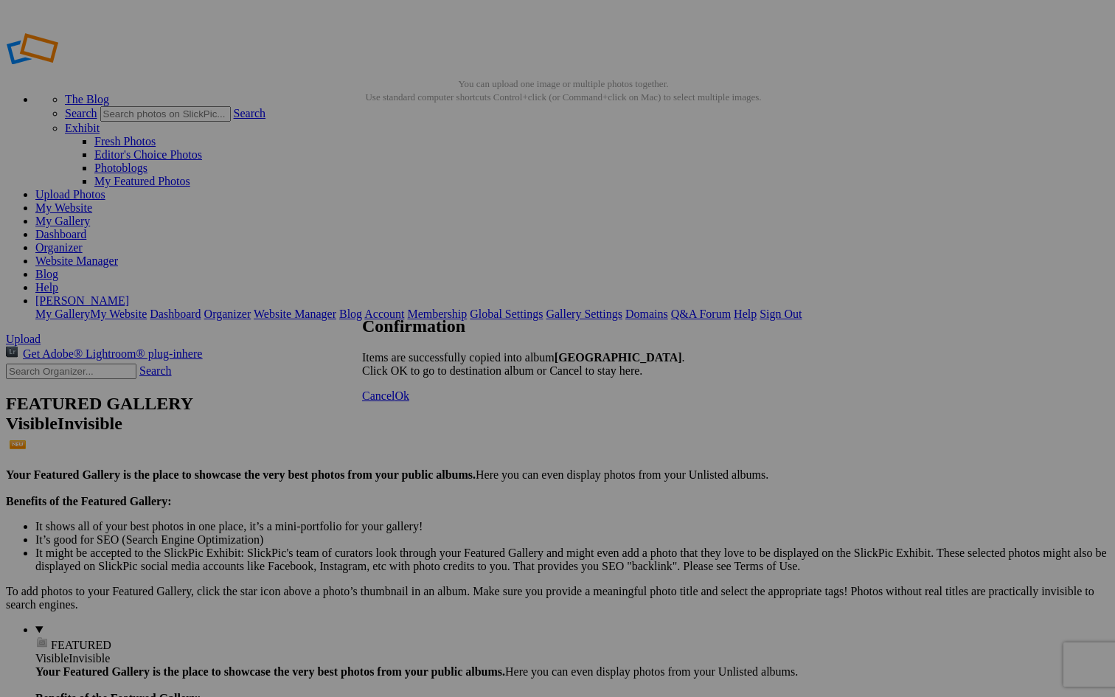
click at [409, 402] on link "Ok" at bounding box center [402, 395] width 15 height 13
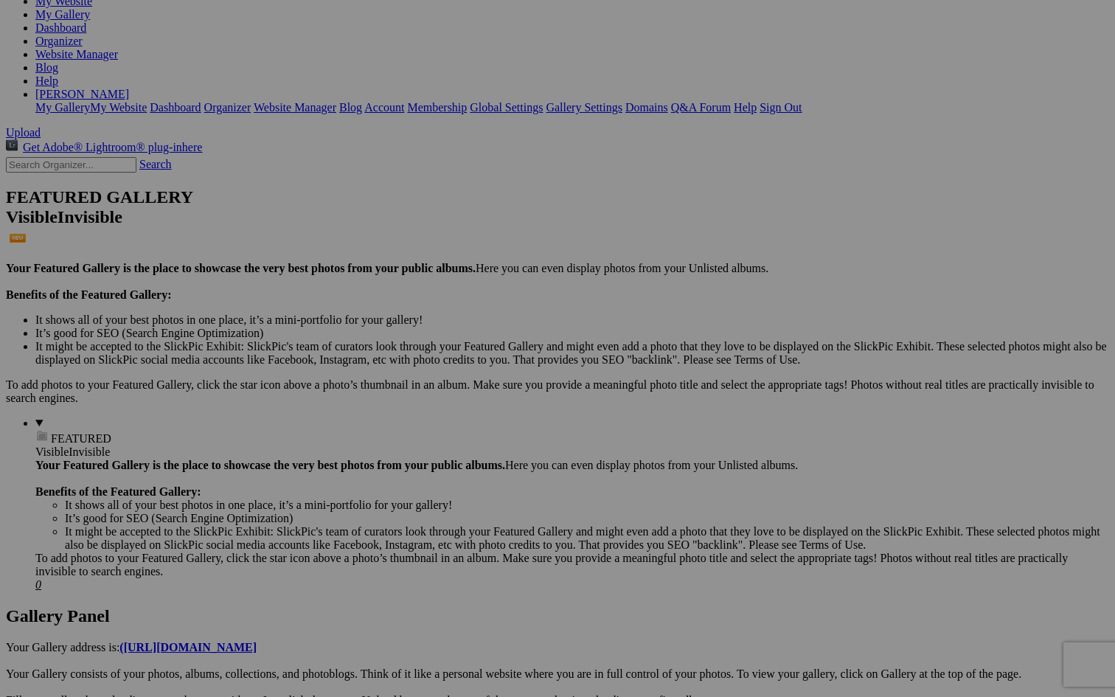
scroll to position [212, 0]
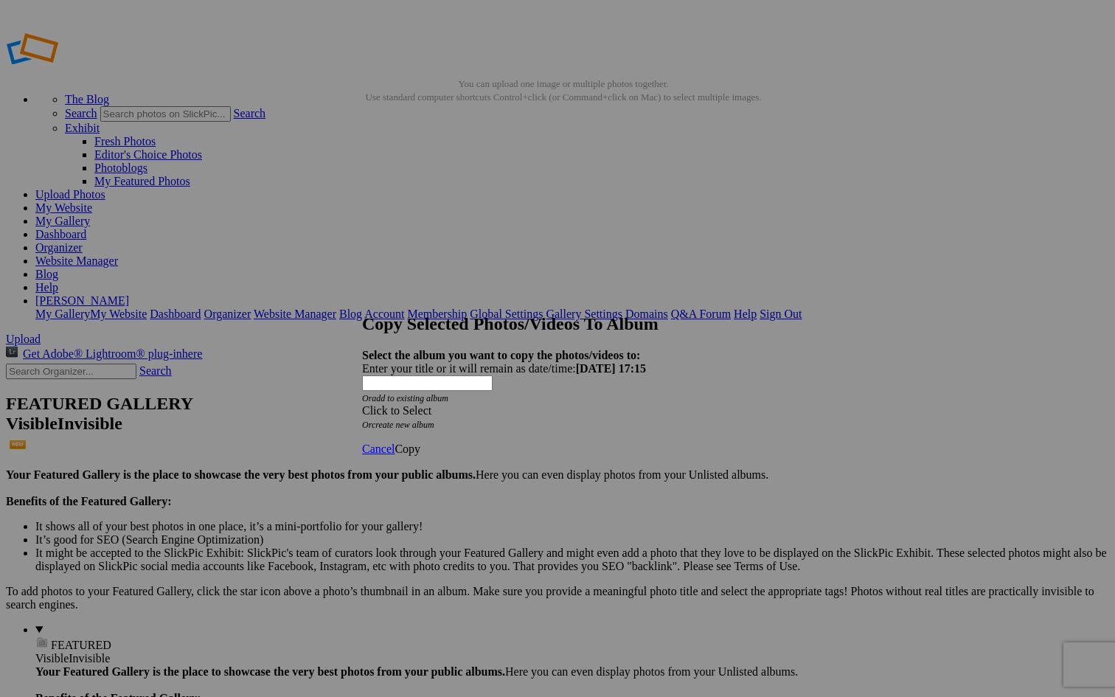
click at [431, 404] on span "Click to Select" at bounding box center [396, 410] width 69 height 13
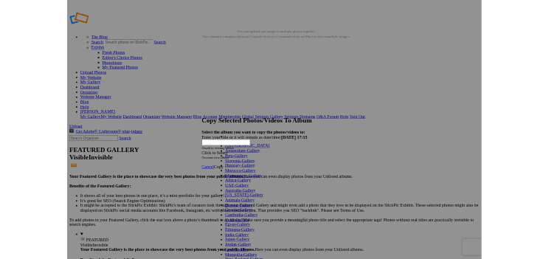
scroll to position [365, 0]
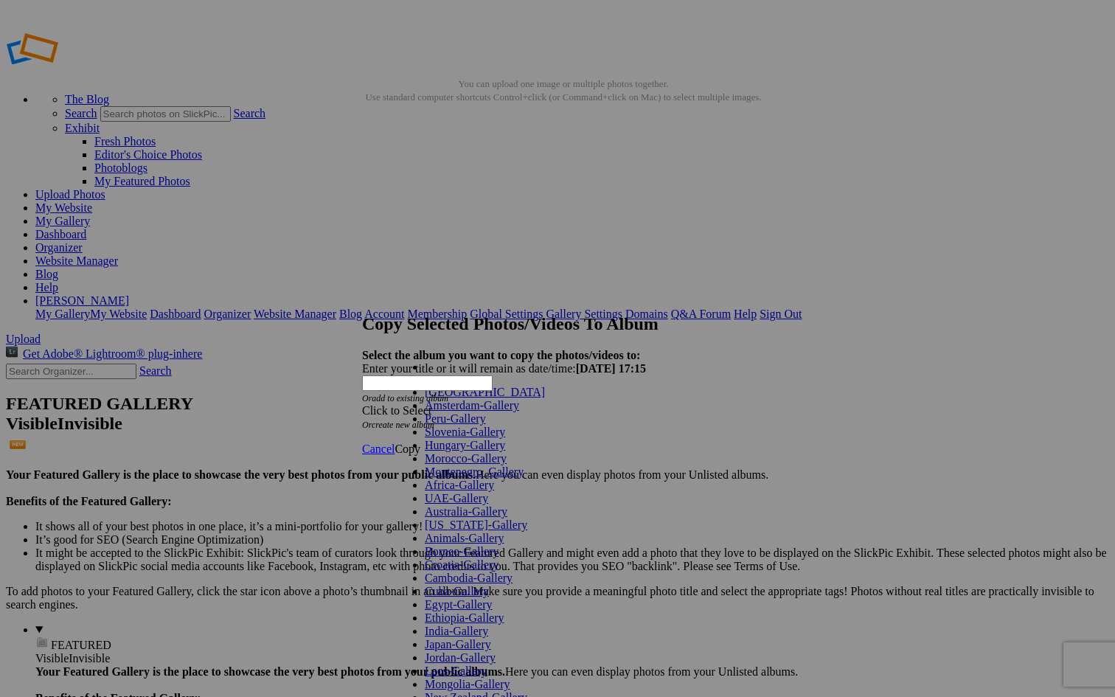
click at [461, 691] on link "New Zealand-Gallery" at bounding box center [476, 697] width 103 height 13
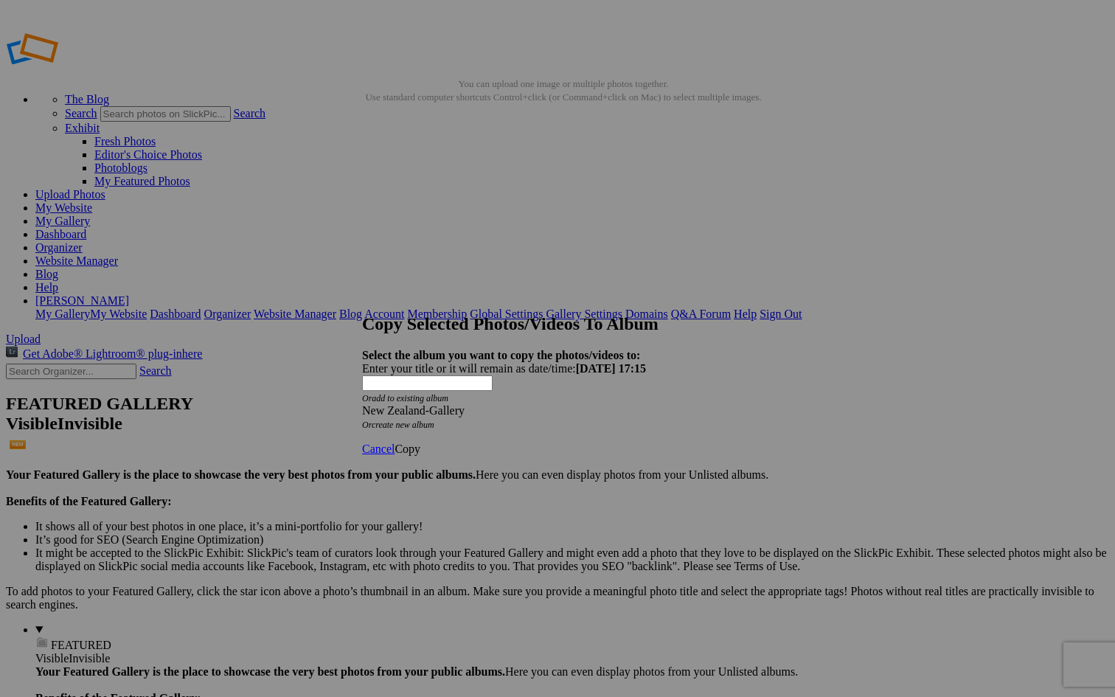
click at [420, 442] on span "Copy" at bounding box center [408, 448] width 26 height 13
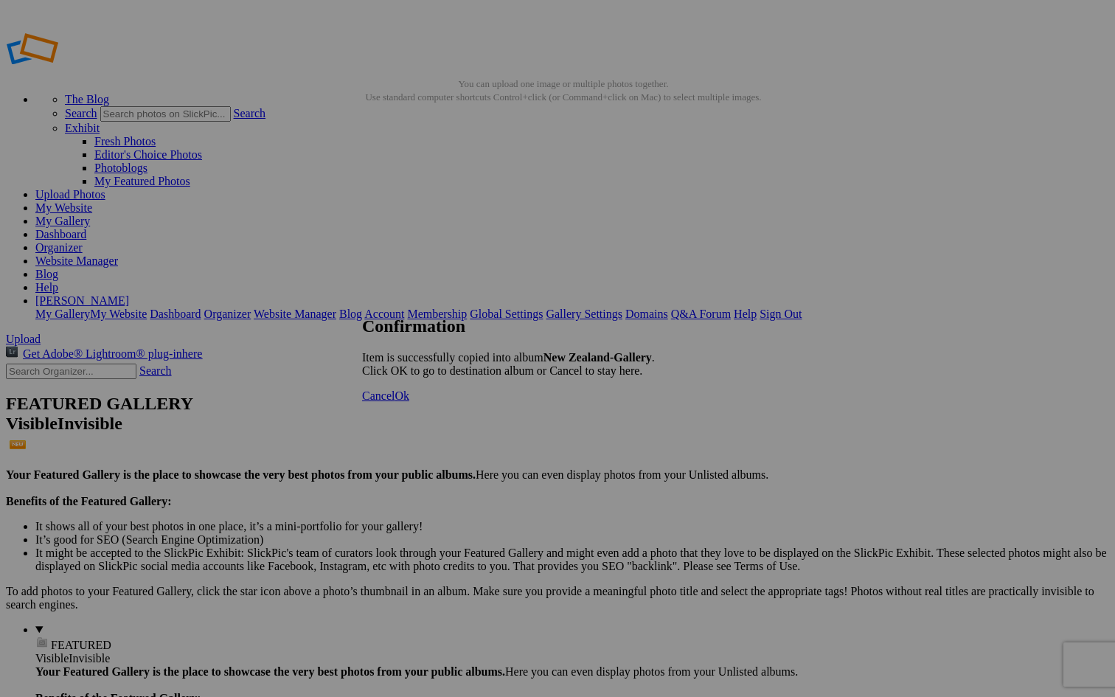
click at [395, 402] on span "Cancel" at bounding box center [378, 395] width 32 height 13
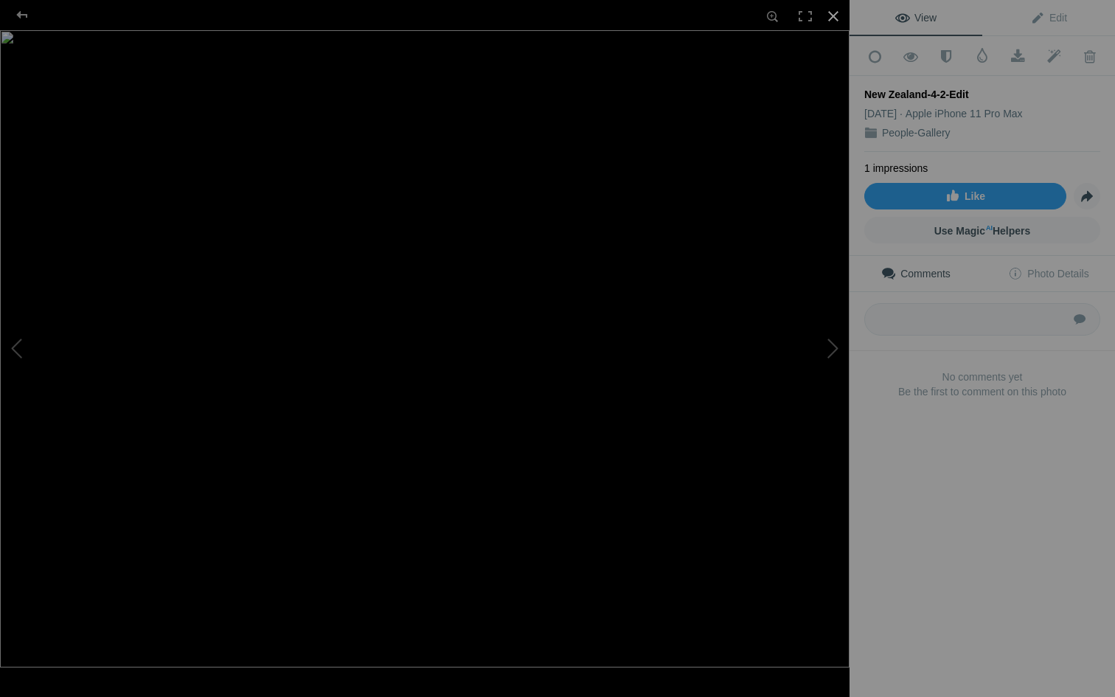
click at [833, 13] on div at bounding box center [833, 16] width 32 height 32
